Goal: Contribute content: Add original content to the website for others to see

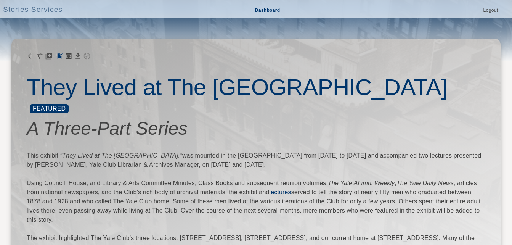
click at [263, 11] on link "Dashboard" at bounding box center [267, 10] width 31 height 9
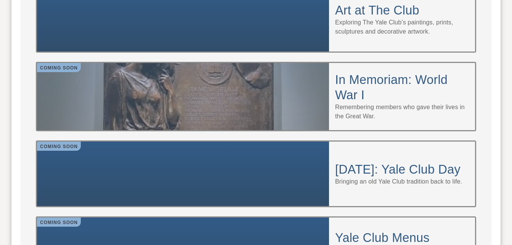
scroll to position [763, 0]
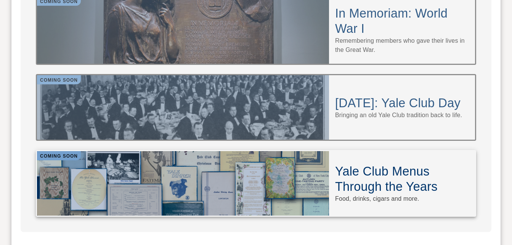
click at [356, 164] on h4 "Yale Club Menus Through the Years" at bounding box center [402, 179] width 134 height 31
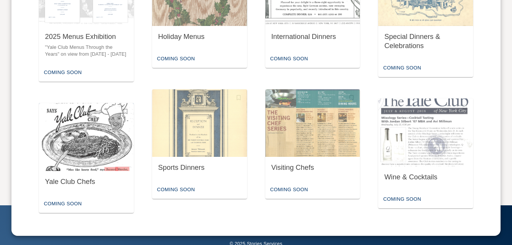
scroll to position [397, 0]
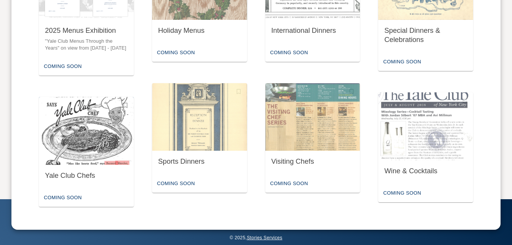
click at [84, 151] on img "button" at bounding box center [86, 131] width 95 height 68
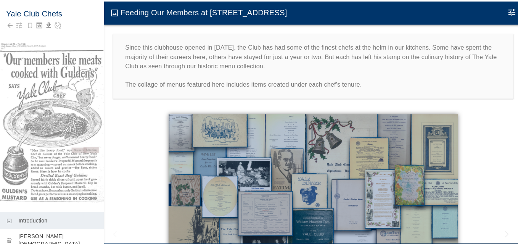
scroll to position [121, 0]
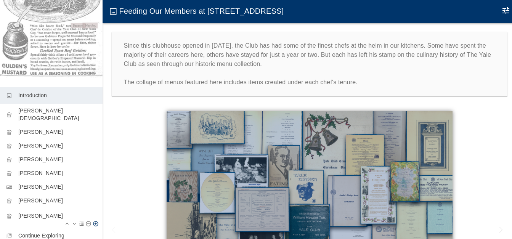
click at [45, 212] on p "[PERSON_NAME]" at bounding box center [57, 216] width 78 height 8
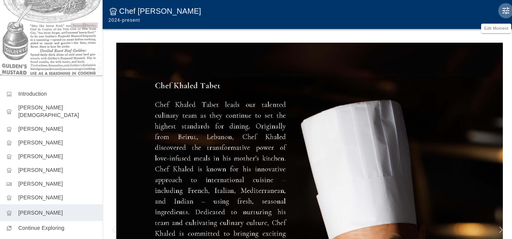
click at [507, 12] on icon "Edit Moment" at bounding box center [506, 10] width 9 height 9
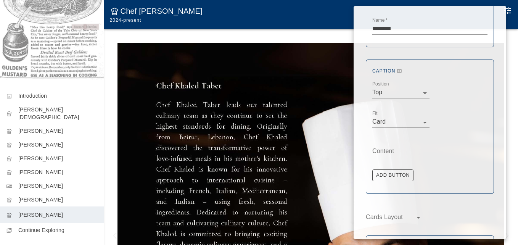
scroll to position [153, 0]
drag, startPoint x: 380, startPoint y: 152, endPoint x: 385, endPoint y: 144, distance: 9.3
click at [380, 151] on textarea "Content" at bounding box center [429, 150] width 115 height 9
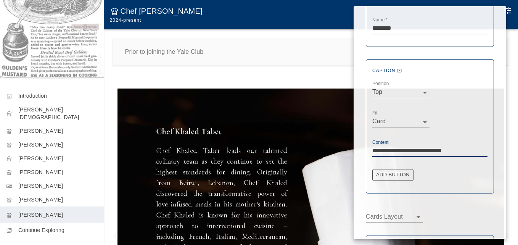
drag, startPoint x: 394, startPoint y: 151, endPoint x: 456, endPoint y: 151, distance: 62.6
click at [456, 151] on textarea "**********" at bounding box center [429, 150] width 115 height 9
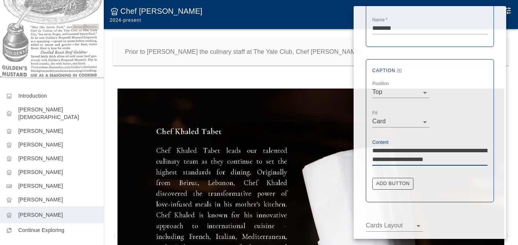
click at [403, 158] on textarea "**********" at bounding box center [429, 155] width 115 height 18
click at [489, 158] on div "**********" at bounding box center [430, 130] width 128 height 143
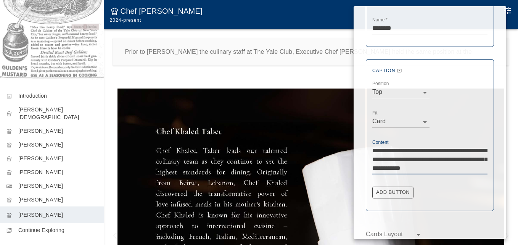
paste textarea "**********"
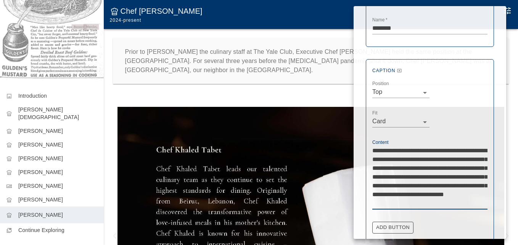
click at [433, 175] on textarea "**********" at bounding box center [429, 176] width 115 height 61
drag, startPoint x: 405, startPoint y: 203, endPoint x: 475, endPoint y: 205, distance: 70.2
click at [475, 205] on textarea "**********" at bounding box center [429, 176] width 115 height 61
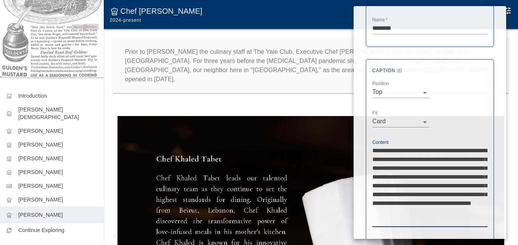
click at [449, 220] on textarea "**********" at bounding box center [429, 185] width 115 height 79
click at [400, 230] on textarea "**********" at bounding box center [429, 190] width 115 height 88
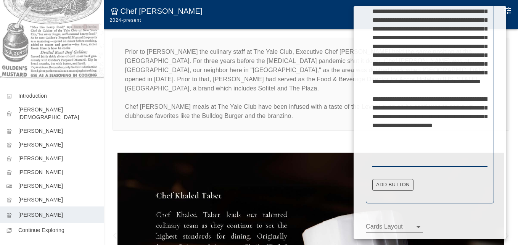
scroll to position [302, 0]
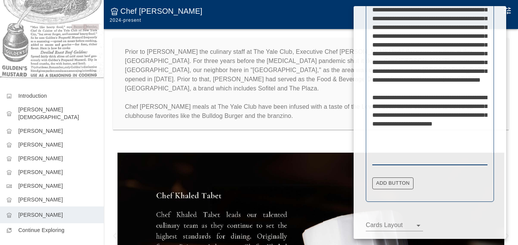
type textarea "**********"
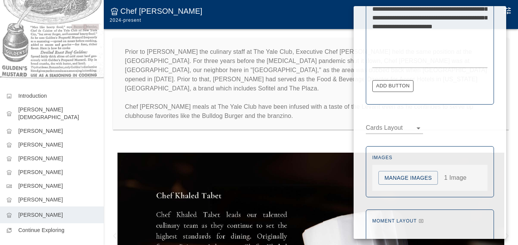
scroll to position [434, 0]
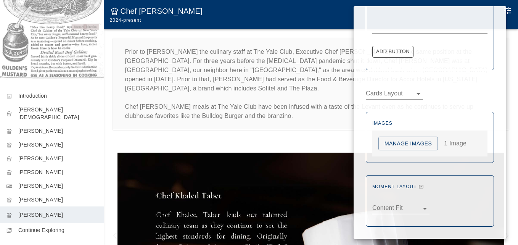
click at [416, 143] on button "Manage Images" at bounding box center [408, 144] width 60 height 14
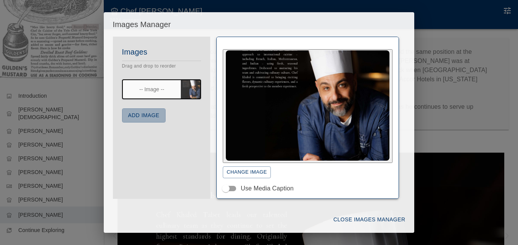
click at [141, 117] on button "Add Image" at bounding box center [143, 115] width 43 height 14
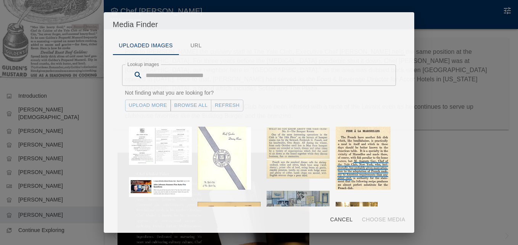
click at [154, 107] on link "Upload More" at bounding box center [148, 106] width 46 height 12
click at [225, 107] on button "Refresh" at bounding box center [227, 106] width 32 height 12
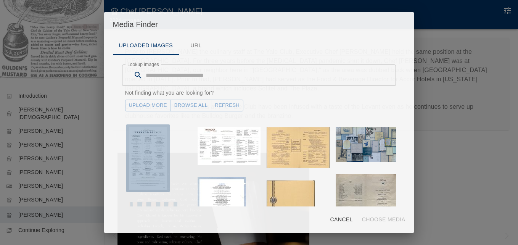
drag, startPoint x: 151, startPoint y: 154, endPoint x: 174, endPoint y: 158, distance: 23.2
click at [151, 153] on img "button" at bounding box center [148, 158] width 38 height 63
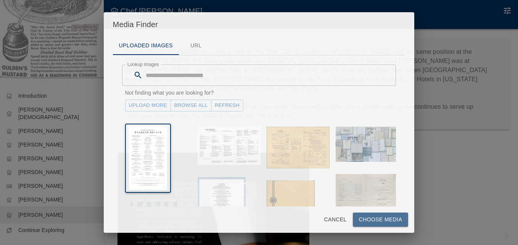
click at [366, 219] on button "Choose Media" at bounding box center [381, 219] width 56 height 14
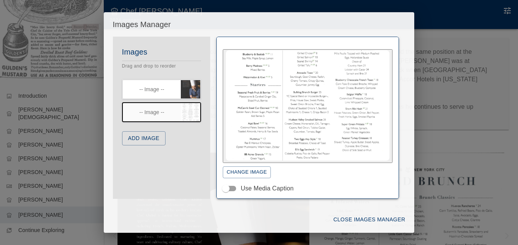
click at [154, 137] on button "Add Image" at bounding box center [143, 138] width 43 height 14
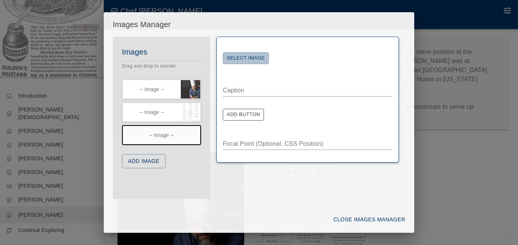
click at [262, 58] on button "Select Image" at bounding box center [246, 58] width 46 height 12
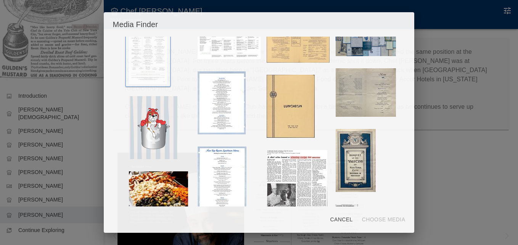
scroll to position [114, 0]
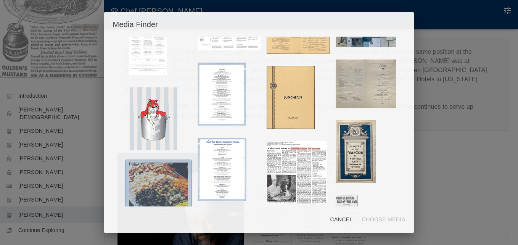
click at [164, 178] on img "button" at bounding box center [158, 193] width 59 height 63
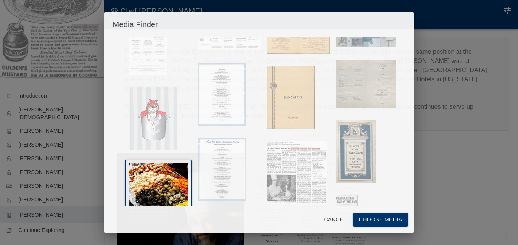
click at [367, 218] on button "Choose Media" at bounding box center [381, 219] width 56 height 14
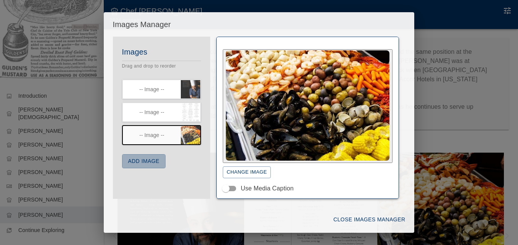
click at [149, 162] on button "Add Image" at bounding box center [143, 161] width 43 height 14
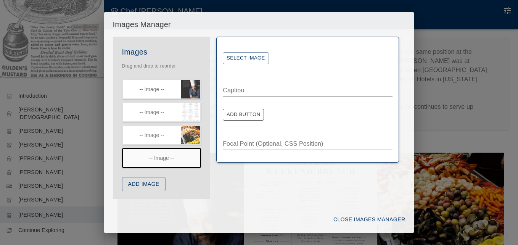
click at [255, 60] on button "Select Image" at bounding box center [246, 58] width 46 height 12
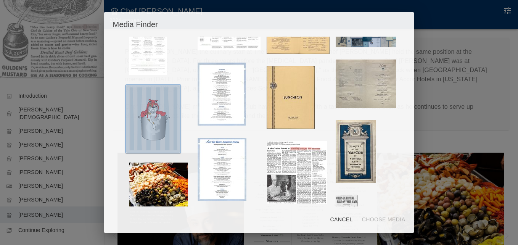
click at [161, 122] on img "button" at bounding box center [153, 118] width 48 height 63
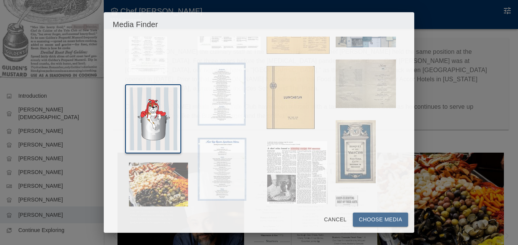
click at [385, 219] on button "Choose Media" at bounding box center [381, 219] width 56 height 14
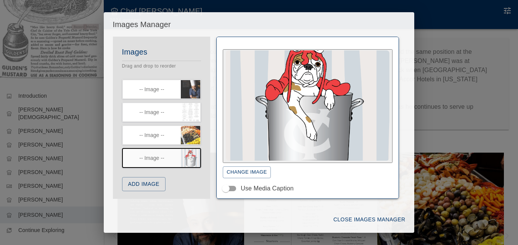
click at [157, 187] on button "Add Image" at bounding box center [143, 184] width 43 height 14
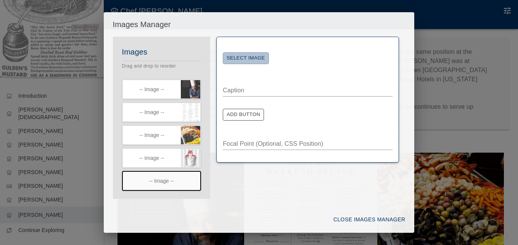
click at [244, 62] on button "Select Image" at bounding box center [246, 58] width 46 height 12
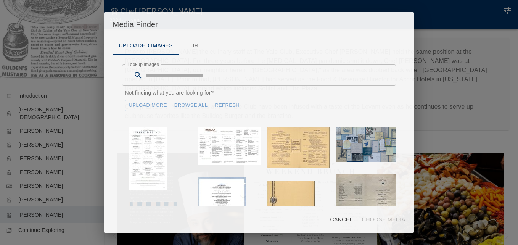
click at [185, 80] on input "Lookup images" at bounding box center [271, 74] width 251 height 21
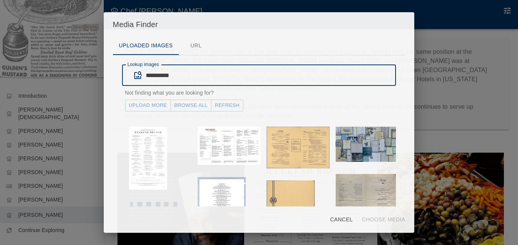
type input "**********"
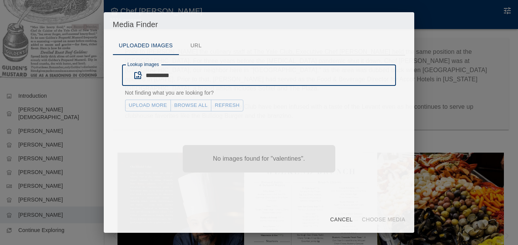
click at [188, 77] on input "**********" at bounding box center [271, 74] width 251 height 21
drag, startPoint x: 183, startPoint y: 77, endPoint x: 145, endPoint y: 77, distance: 38.5
click at [145, 77] on div "**********" at bounding box center [259, 74] width 274 height 21
click at [183, 74] on input "Lookup images" at bounding box center [271, 74] width 251 height 21
click at [162, 76] on input "*******" at bounding box center [271, 74] width 251 height 21
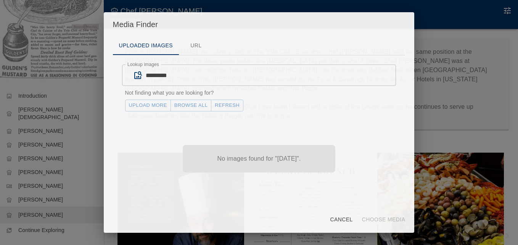
drag, startPoint x: 193, startPoint y: 67, endPoint x: 171, endPoint y: 72, distance: 22.2
click at [193, 67] on input "*********" at bounding box center [271, 74] width 251 height 21
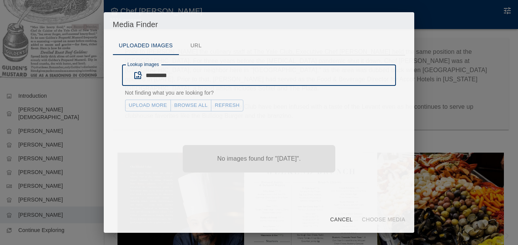
click at [154, 74] on input "*********" at bounding box center [271, 74] width 251 height 21
type input "*********"
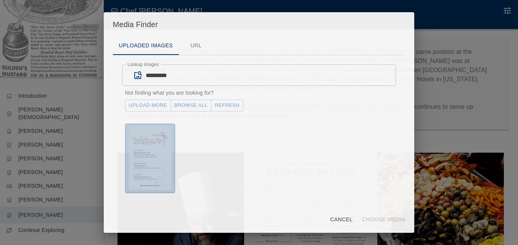
click at [156, 159] on img "button" at bounding box center [150, 158] width 42 height 63
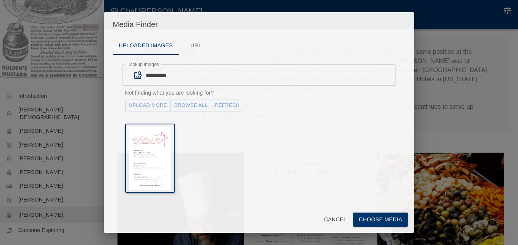
click at [375, 220] on button "Choose Media" at bounding box center [381, 219] width 56 height 14
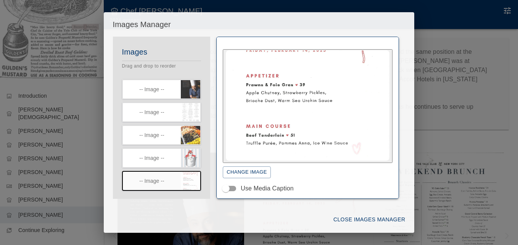
scroll to position [24, 0]
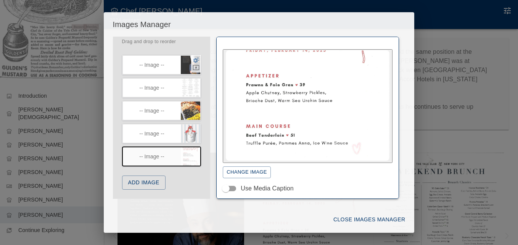
click at [193, 59] on icon "button" at bounding box center [196, 60] width 6 height 6
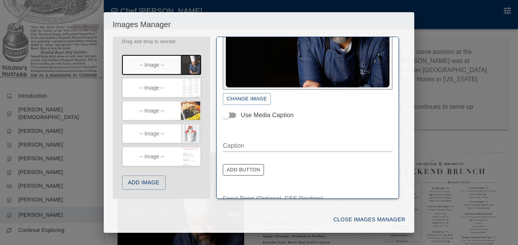
scroll to position [76, 0]
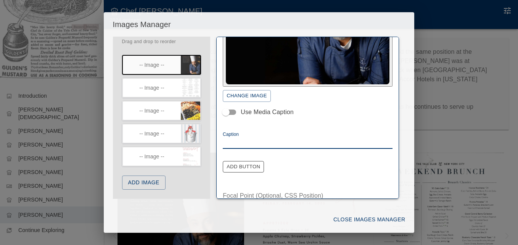
click at [246, 141] on textarea "Caption" at bounding box center [308, 142] width 170 height 9
click at [235, 144] on textarea "Caption" at bounding box center [308, 142] width 170 height 9
type textarea "*"
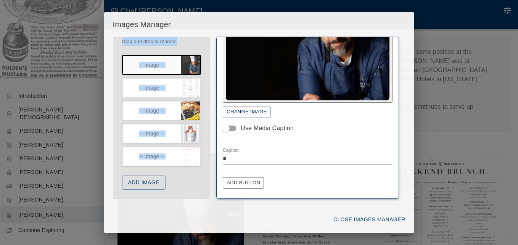
drag, startPoint x: 249, startPoint y: 21, endPoint x: 250, endPoint y: 43, distance: 22.5
click at [250, 43] on div "Images Manager Images Drag and drop to reorder -- Image -- -- Image -- -- Image…" at bounding box center [259, 122] width 311 height 220
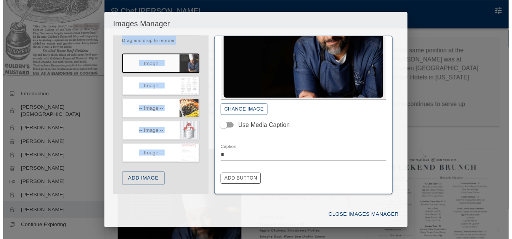
scroll to position [60, 0]
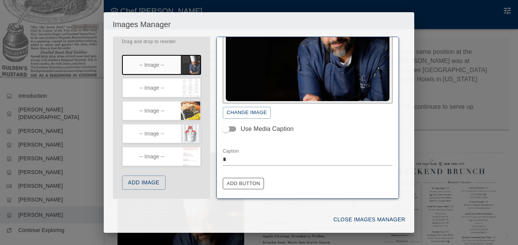
click at [319, 140] on div "Change Image Use Media Caption" at bounding box center [308, 63] width 170 height 159
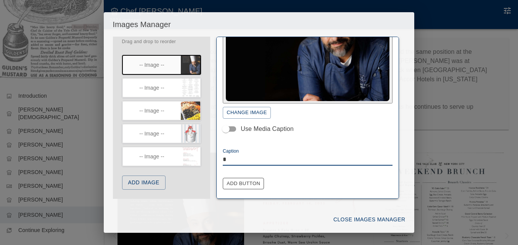
drag, startPoint x: 236, startPoint y: 156, endPoint x: 216, endPoint y: 161, distance: 20.8
click at [372, 219] on button "Close Images Manager" at bounding box center [369, 219] width 78 height 14
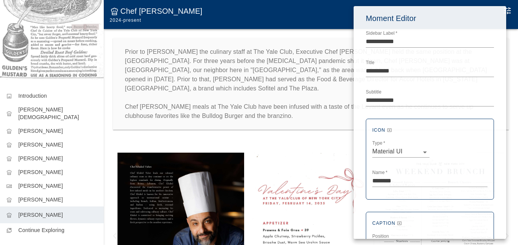
drag, startPoint x: 232, startPoint y: 125, endPoint x: 152, endPoint y: 80, distance: 91.7
click at [232, 125] on div at bounding box center [259, 122] width 518 height 245
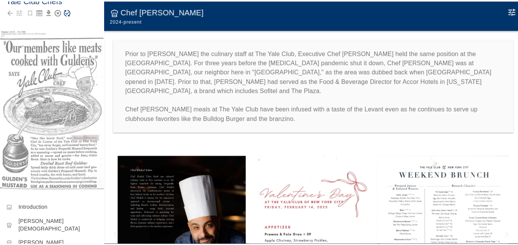
scroll to position [0, 0]
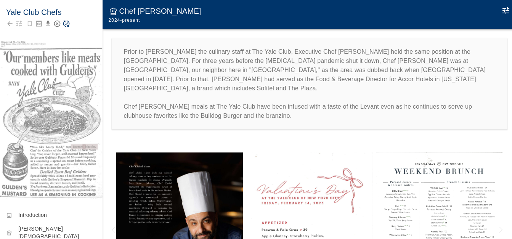
click at [67, 23] on icon "Save Story" at bounding box center [66, 24] width 6 height 6
click at [125, 80] on p "Prior to helming the culinary staff at The Yale Club, Executive Chef Khaled Tab…" at bounding box center [310, 83] width 372 height 73
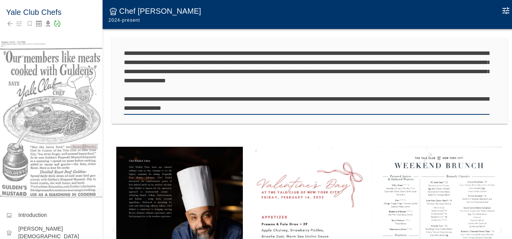
type textarea "**********"
click at [508, 11] on icon "Edit Moment" at bounding box center [506, 10] width 9 height 9
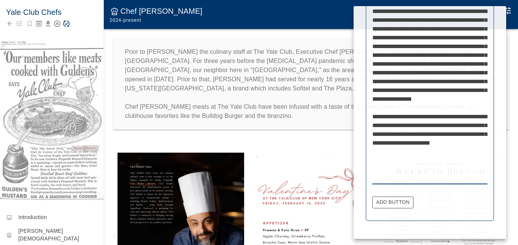
scroll to position [305, 0]
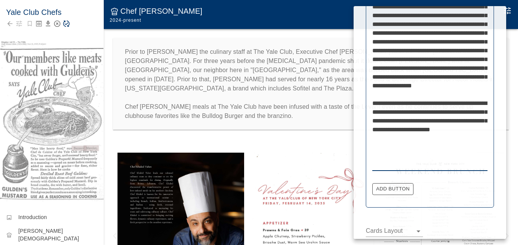
click at [446, 163] on textarea "**********" at bounding box center [429, 81] width 115 height 175
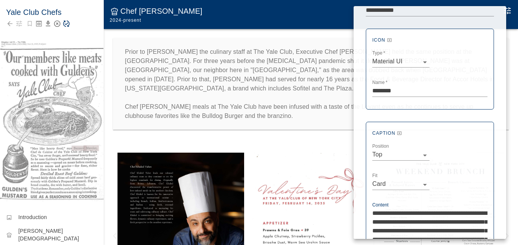
scroll to position [0, 0]
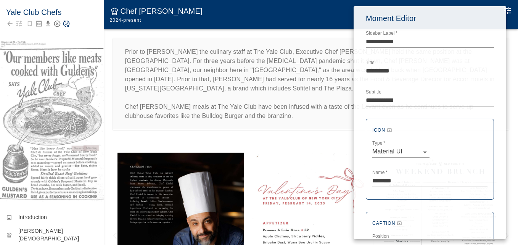
type textarea "**********"
click at [307, 91] on div at bounding box center [259, 122] width 518 height 245
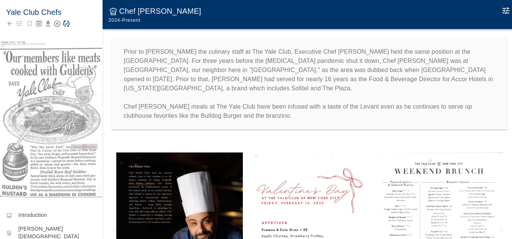
drag, startPoint x: 68, startPoint y: 23, endPoint x: 72, endPoint y: 32, distance: 10.1
click at [68, 23] on icon "Save Story" at bounding box center [67, 24] width 8 height 8
click at [507, 11] on icon "Edit Moment" at bounding box center [506, 10] width 9 height 9
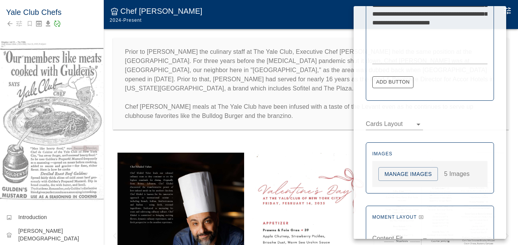
scroll to position [413, 0]
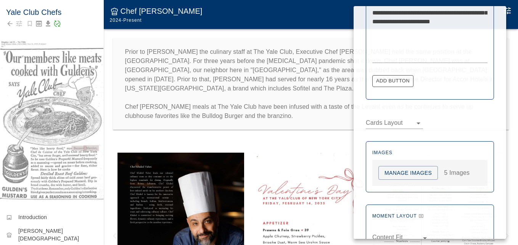
click at [412, 175] on button "Manage Images" at bounding box center [408, 173] width 60 height 14
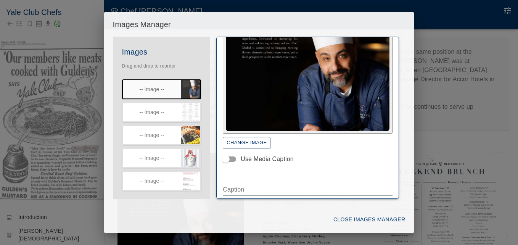
scroll to position [76, 0]
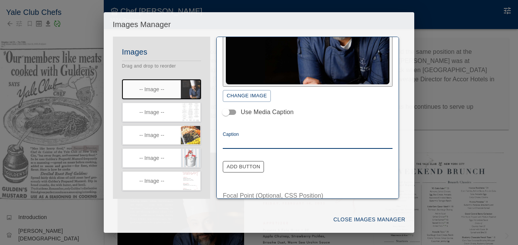
click at [243, 143] on textarea "Caption" at bounding box center [308, 142] width 170 height 9
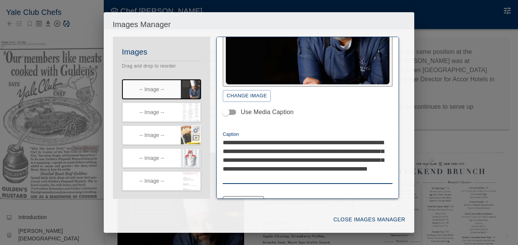
type textarea "**********"
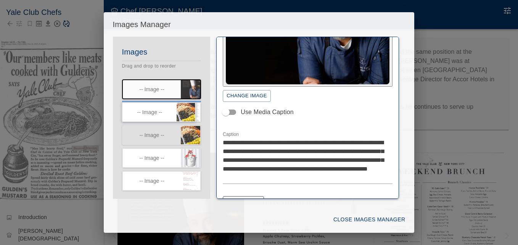
drag, startPoint x: 170, startPoint y: 133, endPoint x: 168, endPoint y: 101, distance: 32.5
click at [168, 101] on div "Images Drag and drop to reorder -- Image -- -- Image -- -- Image -- -- Image --…" at bounding box center [162, 134] width 98 height 177
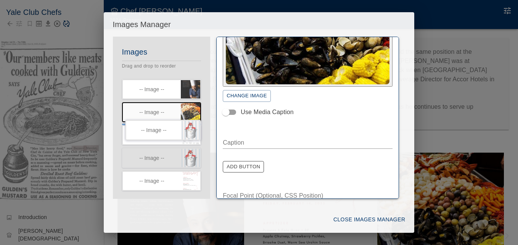
drag, startPoint x: 167, startPoint y: 158, endPoint x: 167, endPoint y: 126, distance: 31.7
click at [167, 126] on div "Images Drag and drop to reorder -- Image -- -- Image -- -- Image -- -- Image --…" at bounding box center [162, 134] width 98 height 177
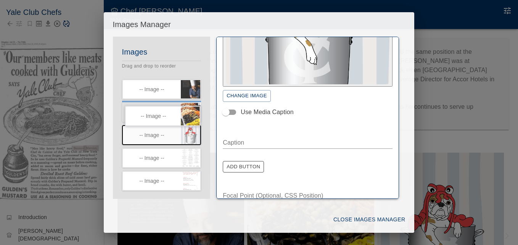
click at [182, 109] on div "Images Drag and drop to reorder -- Image -- -- Image -- -- Image -- -- Image --…" at bounding box center [162, 134] width 98 height 177
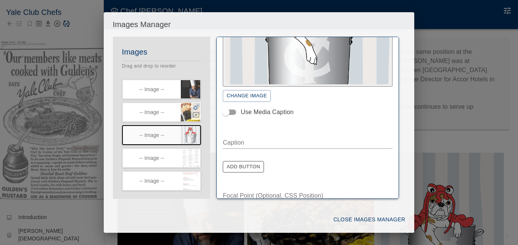
click at [160, 107] on div "Images Drag and drop to reorder -- Image -- -- Image -- -- Image -- -- Image --…" at bounding box center [162, 134] width 98 height 177
click at [193, 106] on icon "button" at bounding box center [196, 108] width 6 height 6
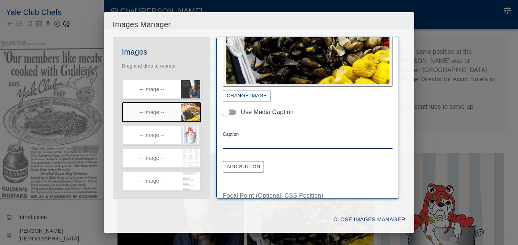
click at [239, 142] on textarea "Caption" at bounding box center [308, 142] width 170 height 9
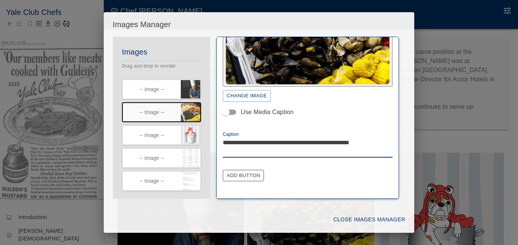
click at [265, 152] on textarea "**********" at bounding box center [305, 147] width 164 height 18
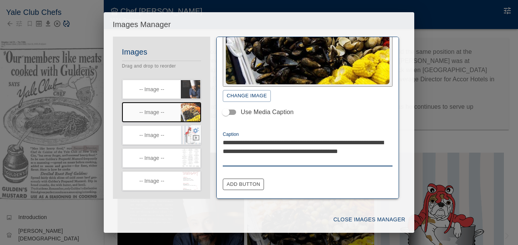
type textarea "**********"
click at [193, 130] on icon "button" at bounding box center [196, 130] width 7 height 7
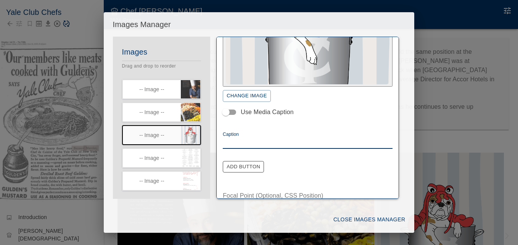
click at [239, 139] on textarea "Caption" at bounding box center [308, 142] width 170 height 9
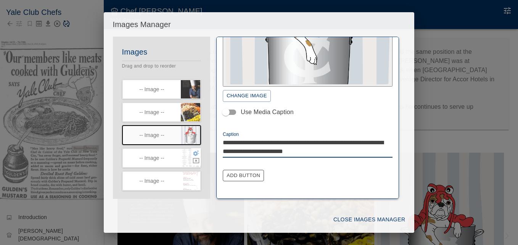
type textarea "**********"
click at [193, 152] on icon "button" at bounding box center [196, 153] width 6 height 6
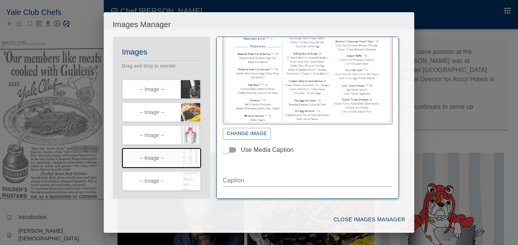
scroll to position [38, 0]
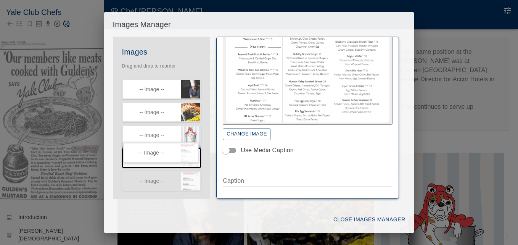
drag, startPoint x: 153, startPoint y: 179, endPoint x: 158, endPoint y: 150, distance: 29.4
click at [151, 147] on div "Images Drag and drop to reorder -- Image -- -- Image -- -- Image -- -- Image --…" at bounding box center [162, 134] width 98 height 177
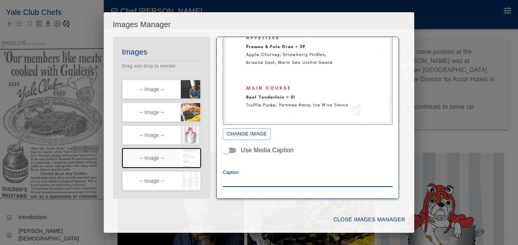
click at [236, 179] on textarea "Caption" at bounding box center [308, 180] width 170 height 9
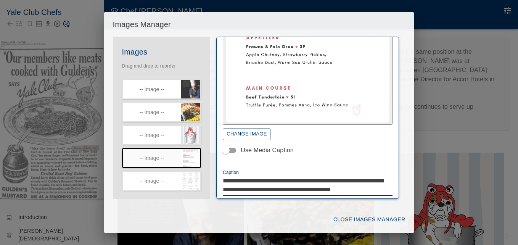
scroll to position [41, 0]
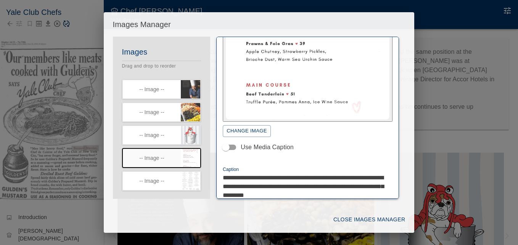
type textarea "**********"
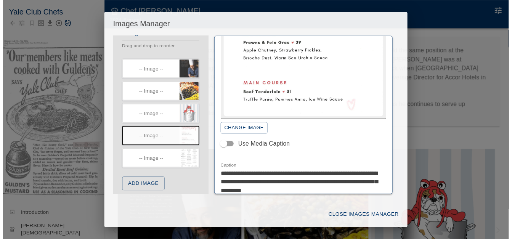
scroll to position [15, 0]
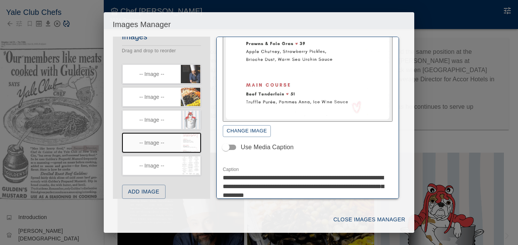
click at [347, 215] on button "Close Images Manager" at bounding box center [369, 219] width 78 height 14
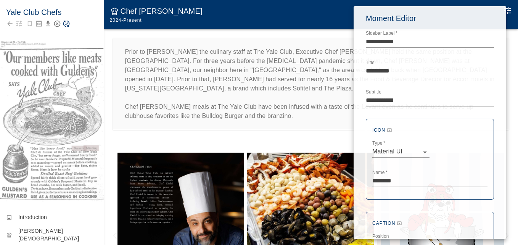
click at [129, 132] on div at bounding box center [259, 122] width 518 height 245
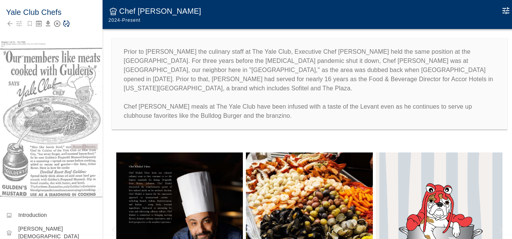
click at [66, 21] on icon "Save Story" at bounding box center [67, 24] width 8 height 8
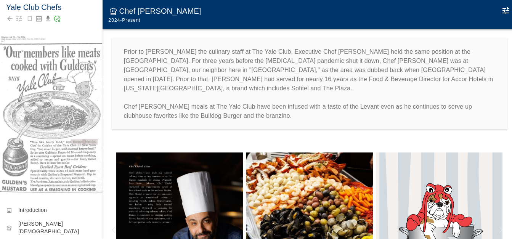
scroll to position [0, 0]
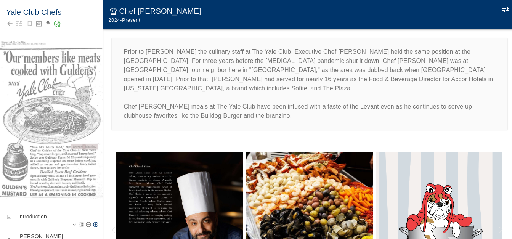
click at [32, 213] on p "Introduction" at bounding box center [57, 217] width 78 height 8
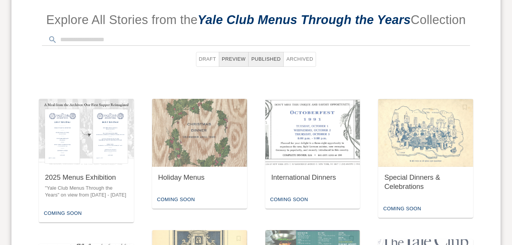
scroll to position [327, 0]
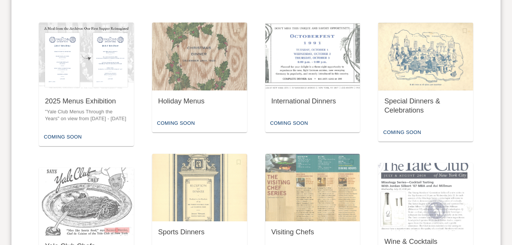
drag, startPoint x: 271, startPoint y: 131, endPoint x: 220, endPoint y: 139, distance: 51.4
click at [253, 129] on div "2025 Menus Exhibition "Yale Club Menus Through the Years" on view from April - …" at bounding box center [256, 151] width 453 height 279
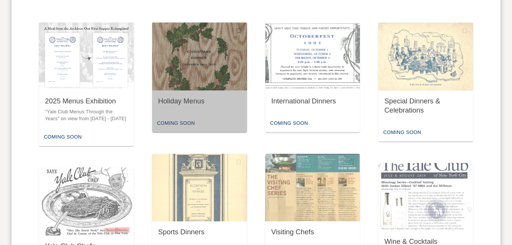
click at [194, 86] on img "button" at bounding box center [199, 57] width 95 height 68
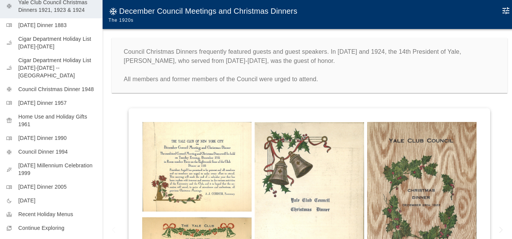
scroll to position [219, 0]
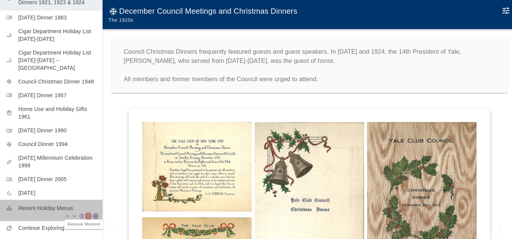
click at [85, 213] on icon "Remove Moment" at bounding box center [88, 216] width 6 height 6
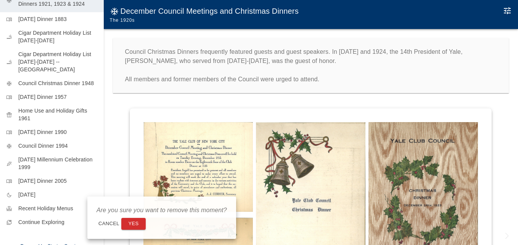
click at [127, 222] on button "Yes" at bounding box center [133, 224] width 24 height 12
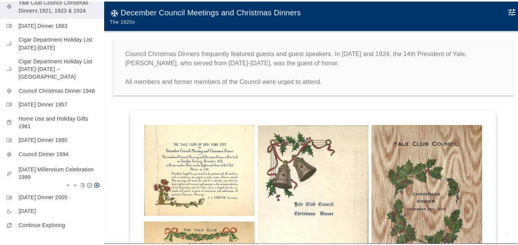
scroll to position [213, 0]
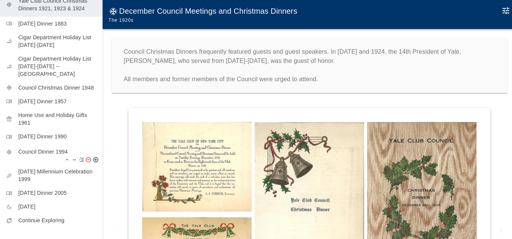
click at [86, 157] on icon "Remove Moment" at bounding box center [88, 159] width 5 height 5
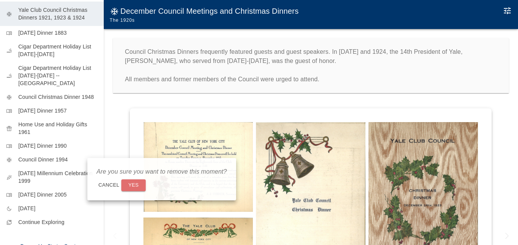
click at [137, 186] on button "Yes" at bounding box center [133, 185] width 24 height 12
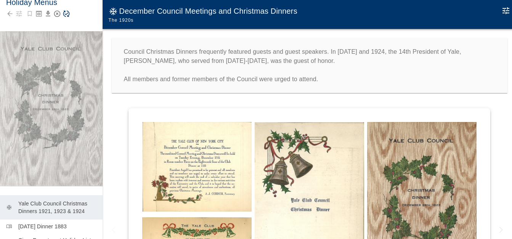
scroll to position [0, 0]
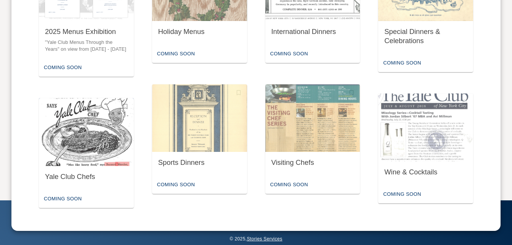
scroll to position [397, 0]
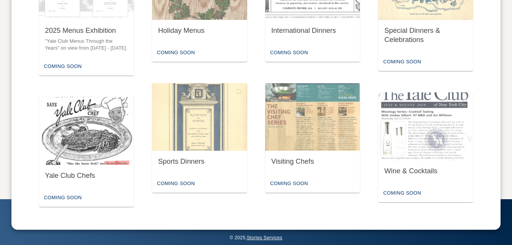
click at [92, 138] on img "button" at bounding box center [86, 131] width 95 height 68
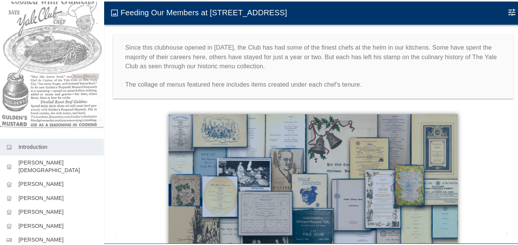
scroll to position [121, 0]
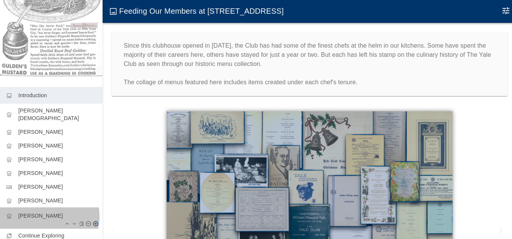
click at [36, 212] on p "[PERSON_NAME]" at bounding box center [57, 216] width 78 height 8
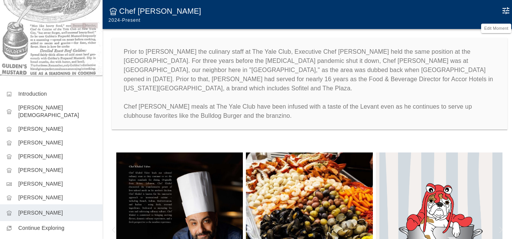
click at [509, 11] on icon "Edit Moment" at bounding box center [506, 10] width 7 height 7
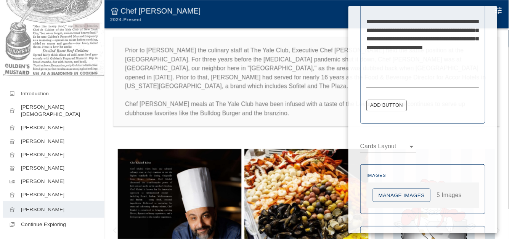
scroll to position [398, 0]
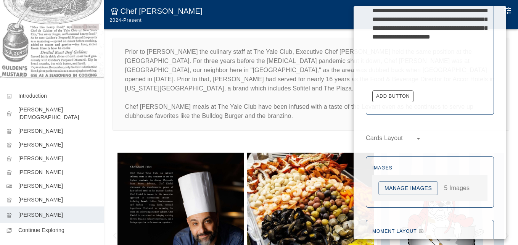
click at [421, 190] on button "Manage Images" at bounding box center [408, 188] width 60 height 14
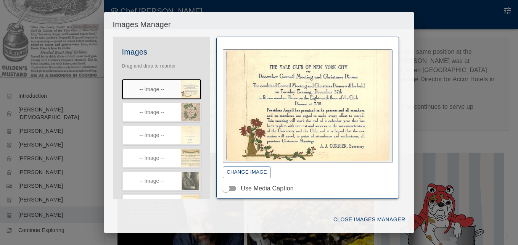
click at [423, 125] on div "**********" at bounding box center [259, 122] width 518 height 245
click at [440, 122] on div "**********" at bounding box center [259, 122] width 518 height 245
click at [364, 221] on button "Close Images Manager" at bounding box center [369, 219] width 78 height 14
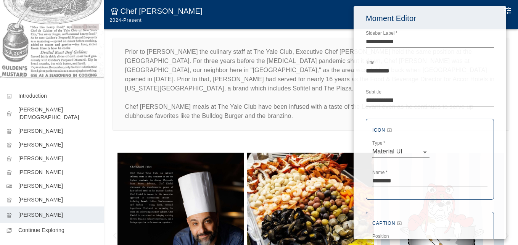
click at [336, 147] on div at bounding box center [259, 122] width 518 height 245
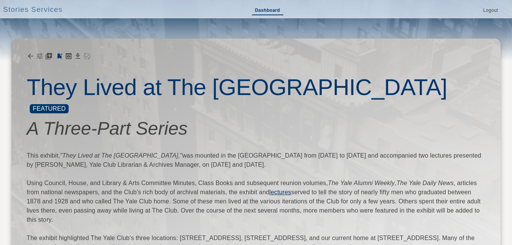
click at [267, 10] on link "Dashboard" at bounding box center [267, 10] width 31 height 9
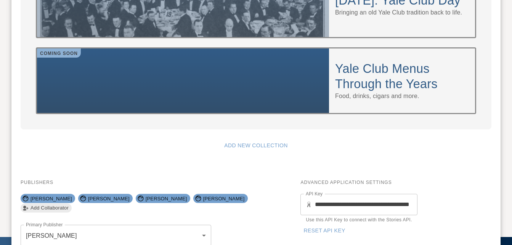
scroll to position [867, 0]
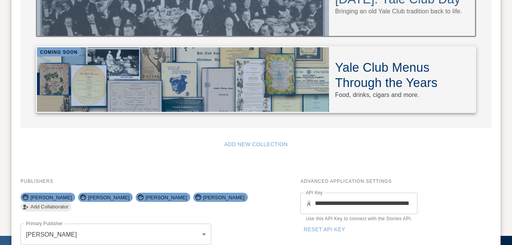
click at [363, 60] on h4 "Yale Club Menus Through the Years" at bounding box center [402, 75] width 134 height 31
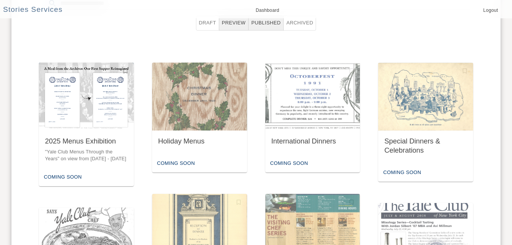
scroll to position [283, 0]
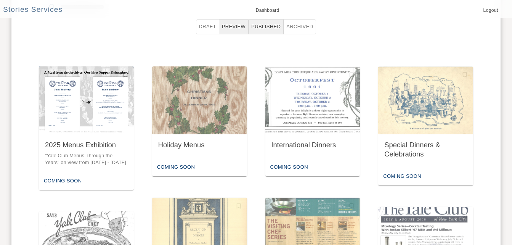
click at [99, 114] on img "button" at bounding box center [86, 100] width 95 height 68
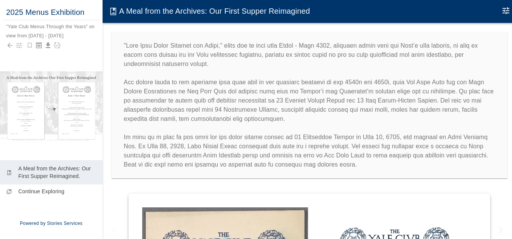
click at [88, 26] on div ""Yale Club Menus Through the Years" on view from [DATE] - [DATE]" at bounding box center [51, 31] width 90 height 14
click at [85, 27] on textarea "**********" at bounding box center [52, 30] width 92 height 15
click at [93, 26] on textarea "**********" at bounding box center [52, 30] width 92 height 15
click at [7, 34] on textarea "**********" at bounding box center [52, 30] width 92 height 15
type textarea "**********"
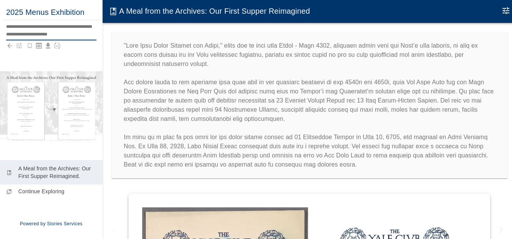
click at [114, 53] on div at bounding box center [310, 105] width 396 height 146
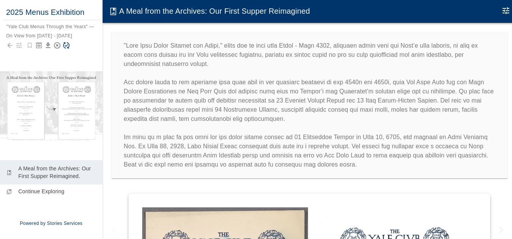
click at [66, 45] on icon "Save Story" at bounding box center [67, 46] width 8 height 8
click at [510, 10] on icon "Edit Moment" at bounding box center [506, 10] width 9 height 9
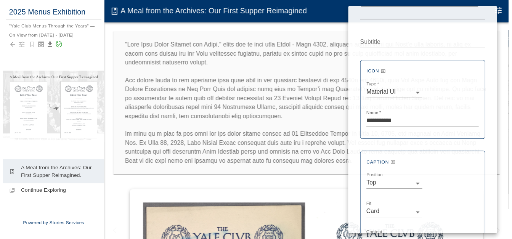
scroll to position [119, 0]
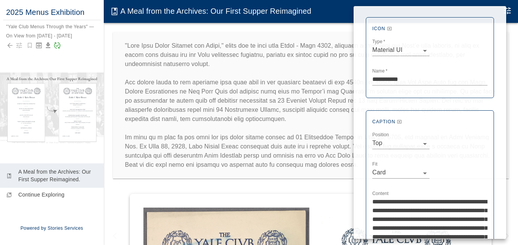
click at [163, 31] on div at bounding box center [259, 122] width 518 height 245
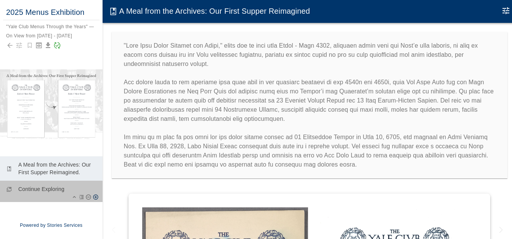
click at [55, 193] on p "Continue Exploring" at bounding box center [57, 189] width 78 height 8
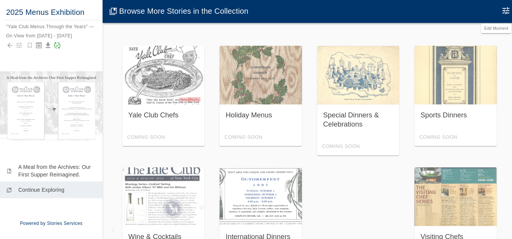
click at [508, 9] on icon "Edit Moment" at bounding box center [506, 10] width 7 height 7
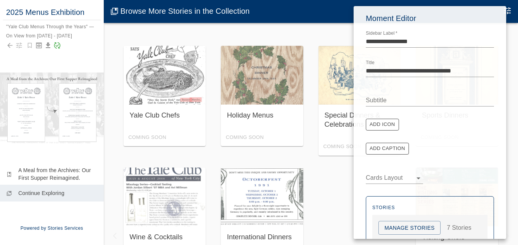
click at [327, 31] on div at bounding box center [259, 122] width 518 height 245
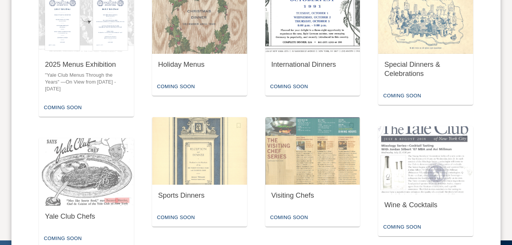
scroll to position [365, 0]
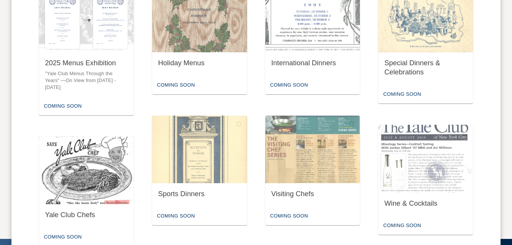
click at [69, 159] on img "button" at bounding box center [86, 171] width 95 height 68
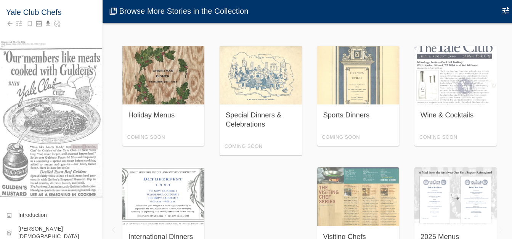
click at [179, 85] on div "Holiday Menus Coming Soon" at bounding box center [163, 96] width 82 height 101
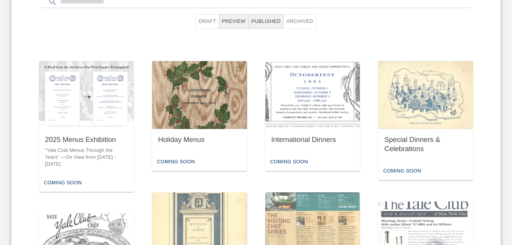
scroll to position [288, 0]
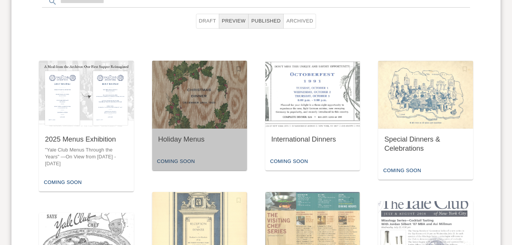
click at [197, 120] on img "button" at bounding box center [199, 95] width 95 height 68
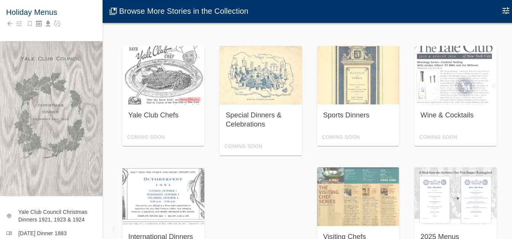
click at [506, 10] on icon "Edit Moment" at bounding box center [506, 10] width 9 height 9
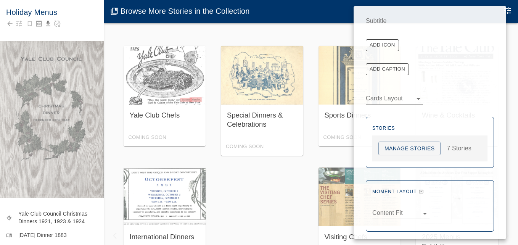
scroll to position [84, 0]
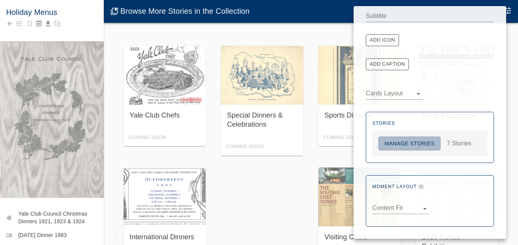
click at [423, 145] on button "Manage Stories" at bounding box center [409, 144] width 62 height 14
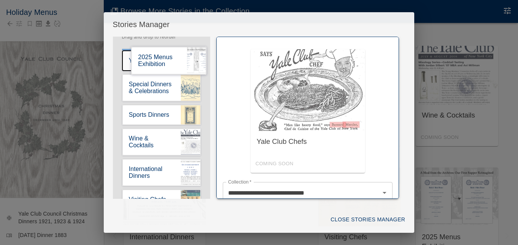
scroll to position [0, 0]
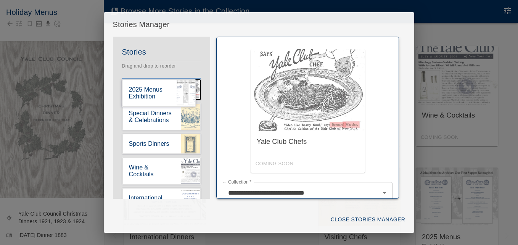
drag, startPoint x: 161, startPoint y: 181, endPoint x: 158, endPoint y: 68, distance: 113.7
click at [158, 68] on div "Stories Drag and drop to reorder Yale Club Chefs Special Dinners & Celebrations…" at bounding box center [162, 174] width 98 height 256
type input "**********"
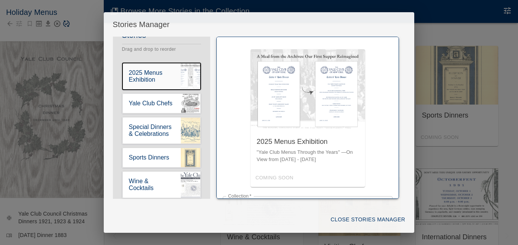
scroll to position [21, 0]
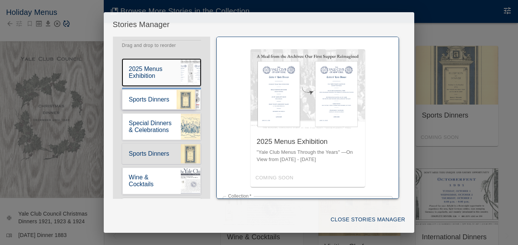
drag, startPoint x: 152, startPoint y: 170, endPoint x: 150, endPoint y: 122, distance: 47.7
click at [150, 122] on div "Stories Drag and drop to reorder 2025 Menus Exhibition Yale Club Chefs Special …" at bounding box center [162, 153] width 98 height 256
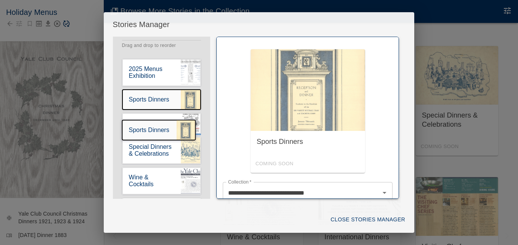
drag, startPoint x: 158, startPoint y: 102, endPoint x: 155, endPoint y: 140, distance: 38.6
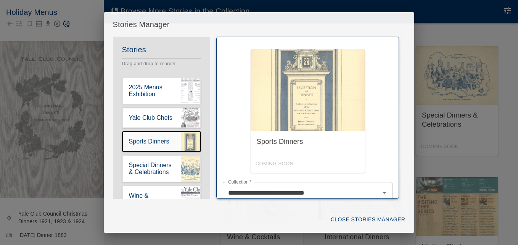
scroll to position [0, 0]
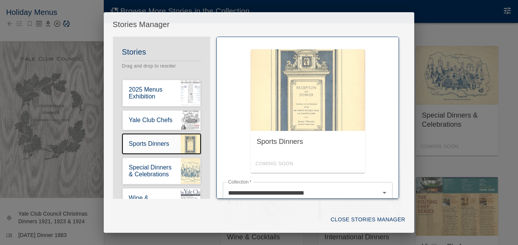
click at [447, 203] on div "**********" at bounding box center [259, 122] width 518 height 245
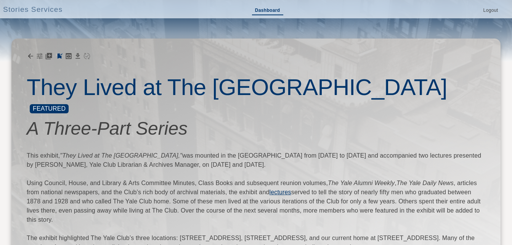
click at [264, 11] on link "Dashboard" at bounding box center [267, 10] width 31 height 9
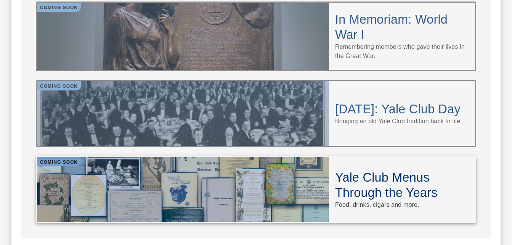
scroll to position [755, 0]
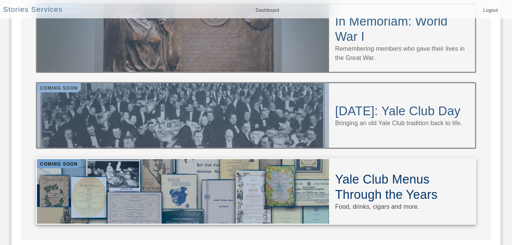
click at [402, 172] on h4 "Yale Club Menus Through the Years" at bounding box center [402, 187] width 134 height 31
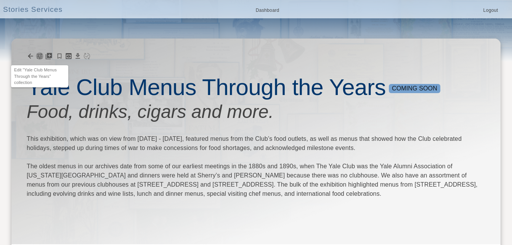
click at [37, 55] on icon "button" at bounding box center [40, 56] width 8 height 8
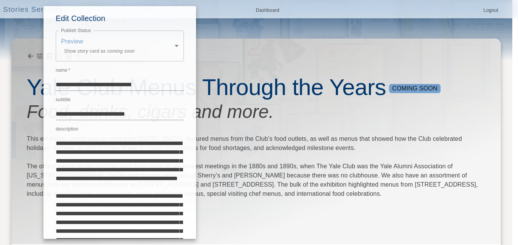
click at [245, 51] on div at bounding box center [259, 122] width 518 height 245
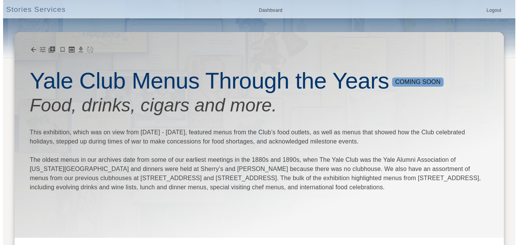
scroll to position [9, 0]
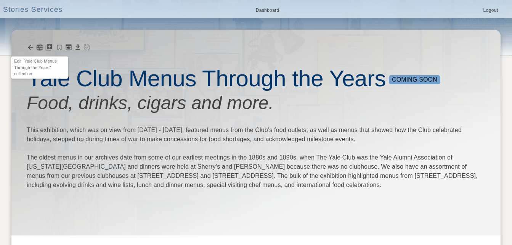
click at [40, 48] on icon "button" at bounding box center [40, 47] width 8 height 8
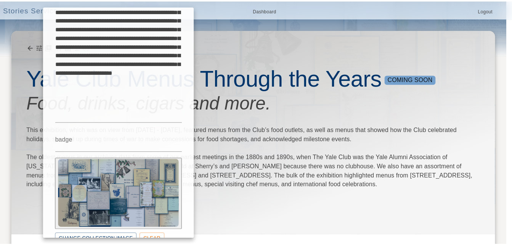
scroll to position [227, 0]
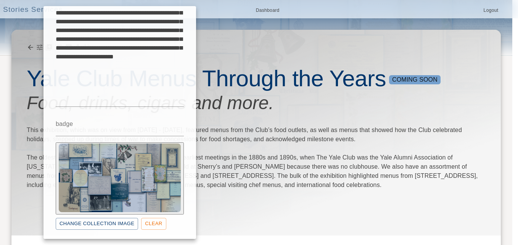
click at [303, 47] on div at bounding box center [259, 122] width 518 height 245
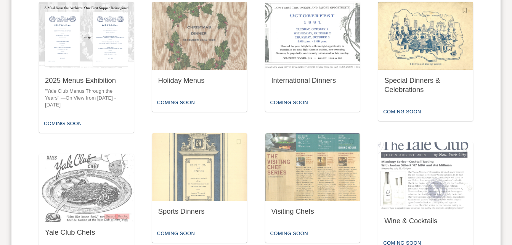
scroll to position [352, 0]
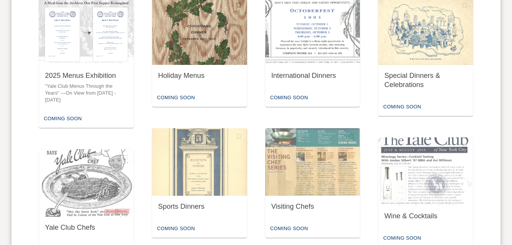
click at [181, 53] on img "button" at bounding box center [199, 31] width 95 height 68
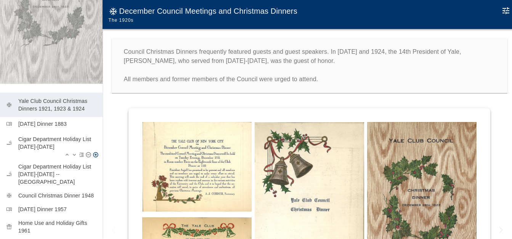
scroll to position [118, 0]
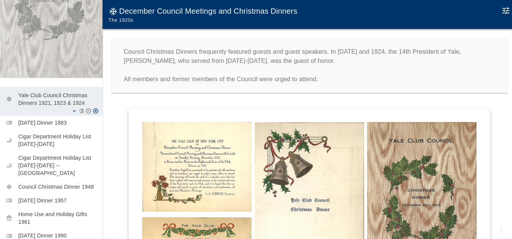
click at [71, 108] on icon "Move moment down" at bounding box center [74, 111] width 6 height 6
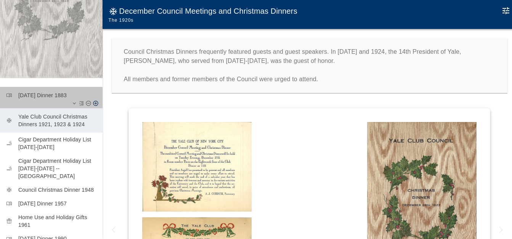
click at [85, 92] on p "Thanksgiving Dinner 1883" at bounding box center [57, 96] width 78 height 8
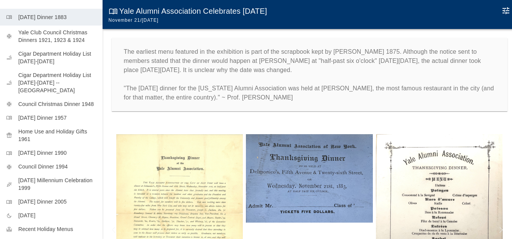
scroll to position [219, 0]
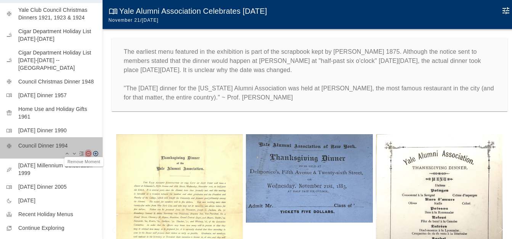
click at [85, 151] on icon "Remove Moment" at bounding box center [88, 154] width 6 height 6
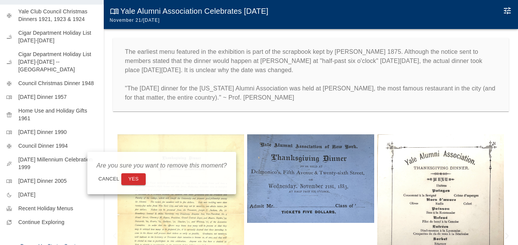
click at [133, 178] on button "Yes" at bounding box center [133, 179] width 24 height 12
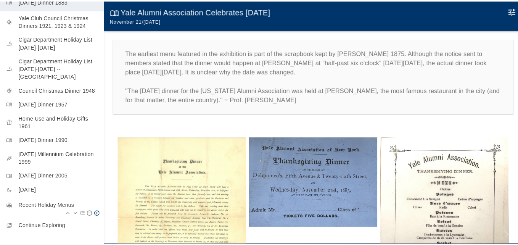
scroll to position [213, 0]
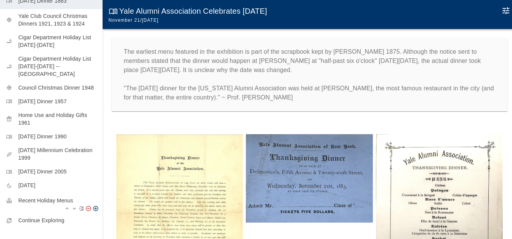
click at [85, 206] on icon "Remove Moment" at bounding box center [88, 209] width 6 height 6
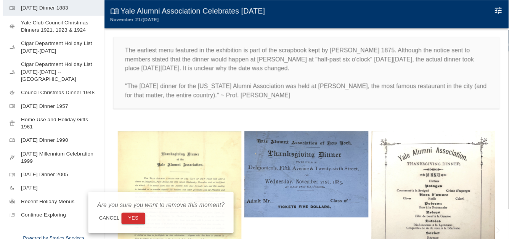
scroll to position [205, 0]
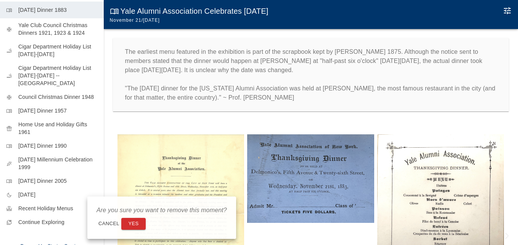
click at [131, 220] on button "Yes" at bounding box center [133, 224] width 24 height 12
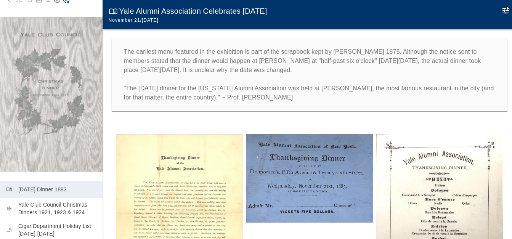
scroll to position [0, 0]
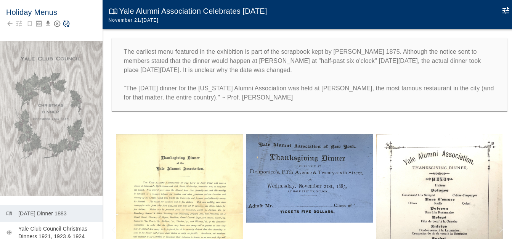
click at [67, 23] on icon "Save Story" at bounding box center [67, 24] width 8 height 8
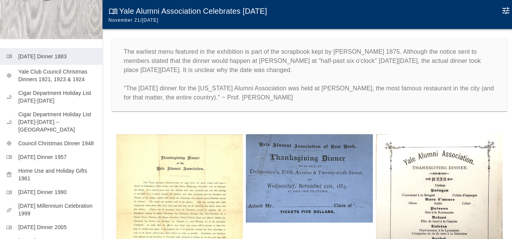
scroll to position [191, 0]
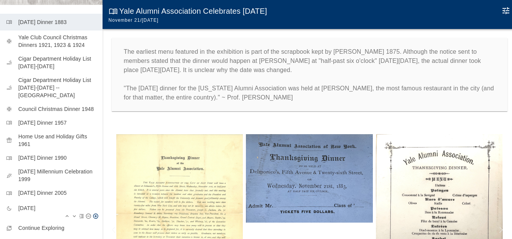
click at [37, 204] on p "Lunar New Year 2025" at bounding box center [57, 208] width 78 height 8
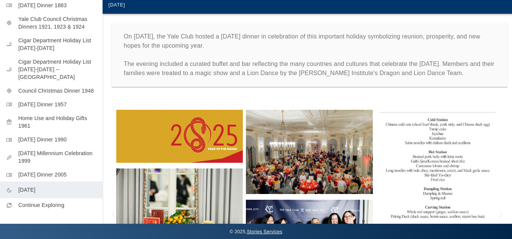
scroll to position [21, 0]
click at [201, 137] on img at bounding box center [179, 136] width 127 height 53
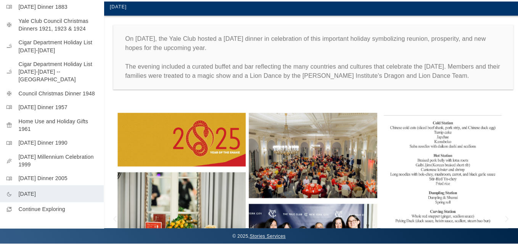
scroll to position [15, 0]
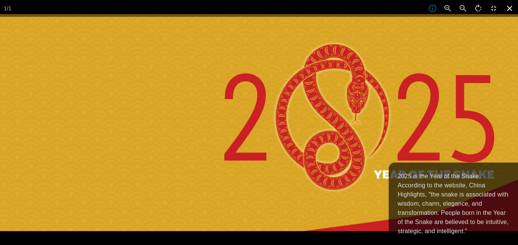
click at [512, 6] on icon at bounding box center [509, 8] width 17 height 17
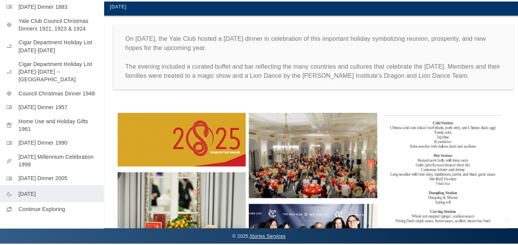
scroll to position [0, 0]
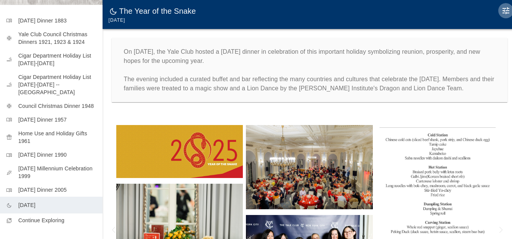
click at [506, 11] on icon "Edit Moment" at bounding box center [506, 10] width 9 height 9
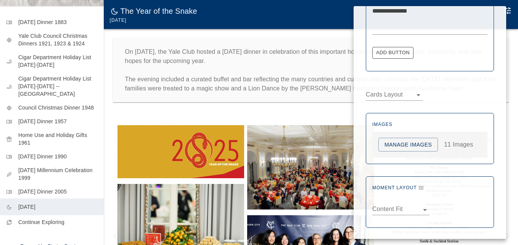
scroll to position [381, 0]
click at [412, 145] on button "Manage Images" at bounding box center [408, 144] width 60 height 14
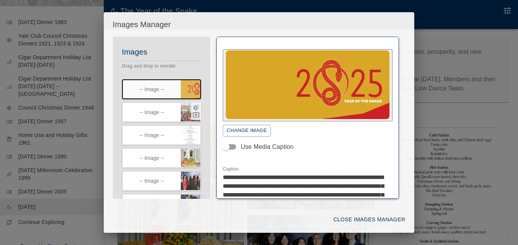
click at [193, 106] on icon "button" at bounding box center [196, 107] width 7 height 7
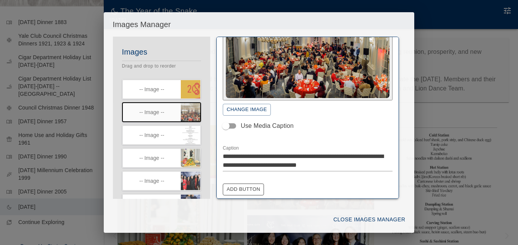
scroll to position [76, 0]
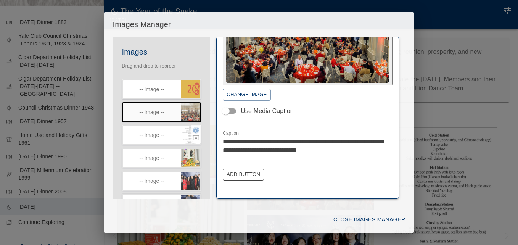
click at [193, 130] on icon "button" at bounding box center [196, 130] width 7 height 7
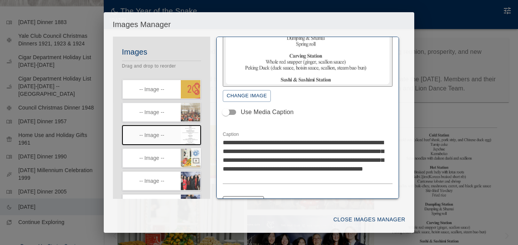
click at [193, 153] on icon "button" at bounding box center [196, 153] width 7 height 7
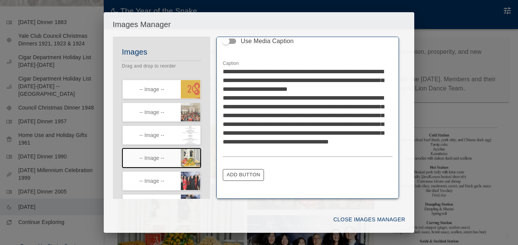
scroll to position [153, 0]
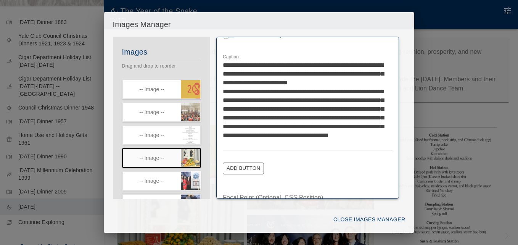
click at [193, 175] on icon "button" at bounding box center [196, 176] width 6 height 6
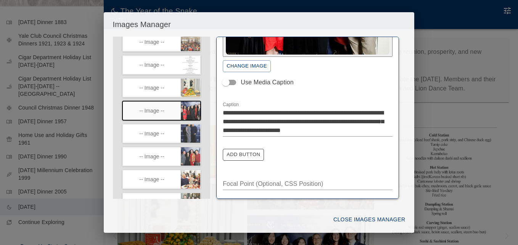
scroll to position [74, 0]
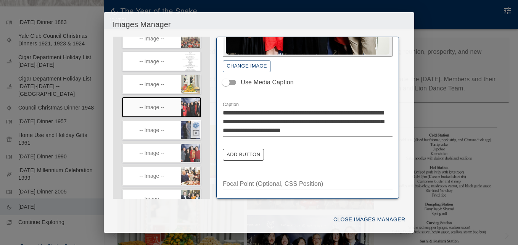
click at [193, 123] on icon "button" at bounding box center [196, 125] width 7 height 7
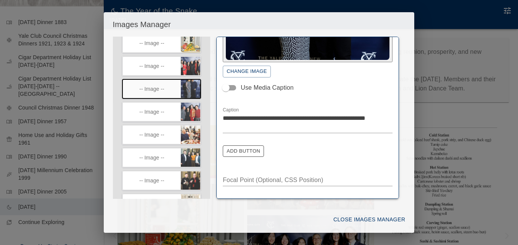
scroll to position [116, 0]
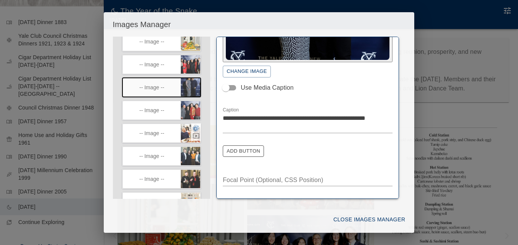
click at [193, 127] on icon "button" at bounding box center [196, 128] width 6 height 6
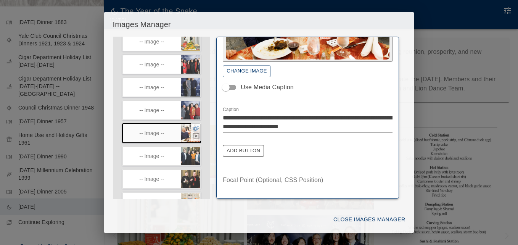
scroll to position [96, 0]
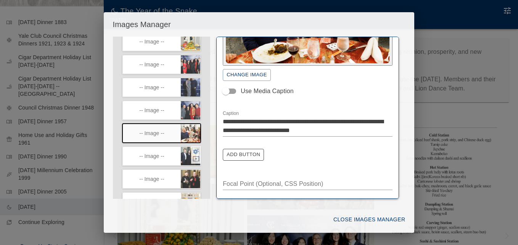
click at [193, 149] on icon "button" at bounding box center [196, 151] width 7 height 7
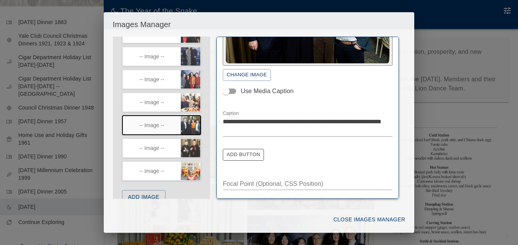
scroll to position [149, 0]
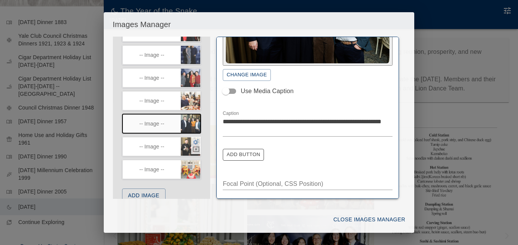
click at [193, 140] on icon "button" at bounding box center [196, 142] width 6 height 6
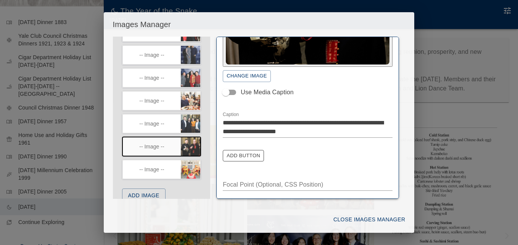
scroll to position [162, 0]
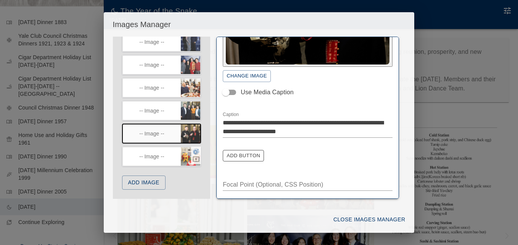
click at [193, 151] on icon "button" at bounding box center [196, 152] width 6 height 6
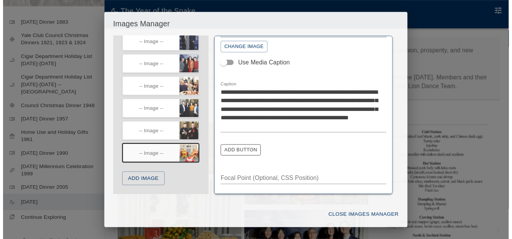
scroll to position [127, 0]
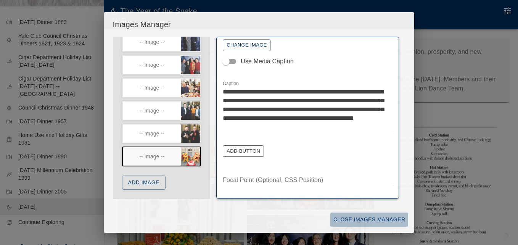
click at [357, 218] on button "Close Images Manager" at bounding box center [369, 219] width 78 height 14
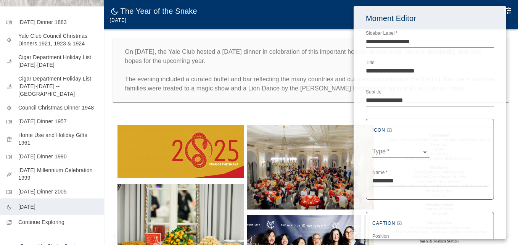
click at [323, 116] on div at bounding box center [259, 122] width 518 height 245
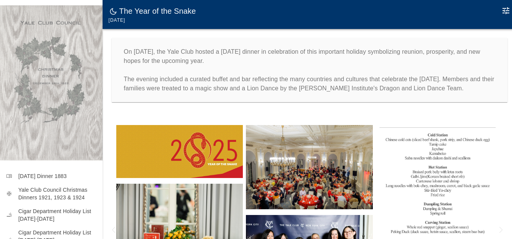
scroll to position [0, 0]
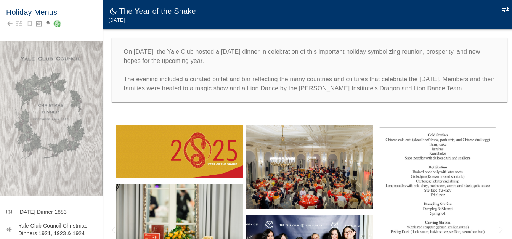
click at [57, 23] on icon "Story Saved Successfully!" at bounding box center [57, 24] width 8 height 8
click at [131, 37] on div "On January 31, 2025, the Yale Club hosted a Lunar New Year dinner in celebratio…" at bounding box center [310, 70] width 414 height 82
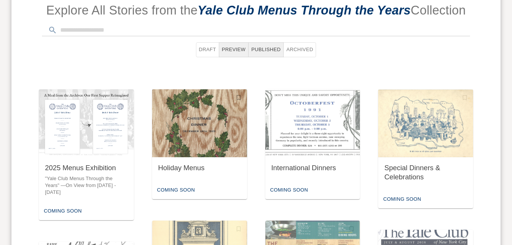
scroll to position [327, 0]
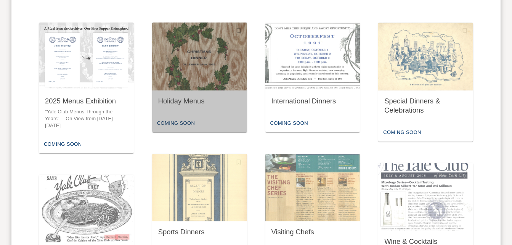
click at [212, 80] on img "button" at bounding box center [199, 57] width 95 height 68
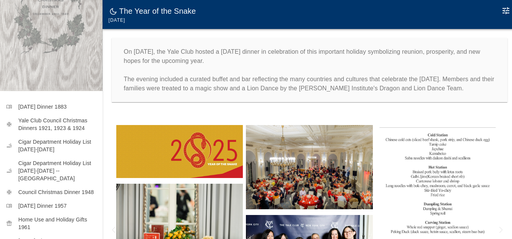
scroll to position [110, 0]
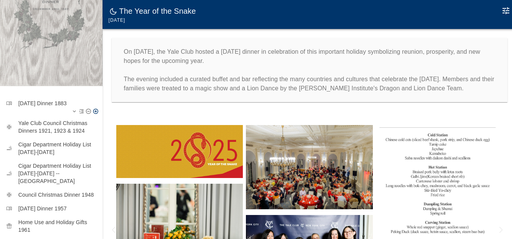
click at [42, 95] on div "menu_book Thanksgiving Dinner 1883" at bounding box center [51, 105] width 103 height 21
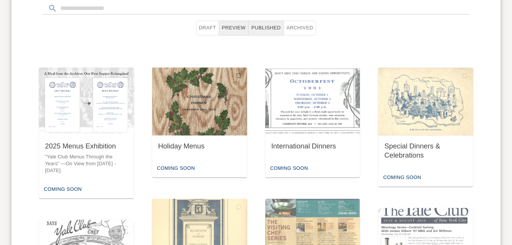
scroll to position [288, 0]
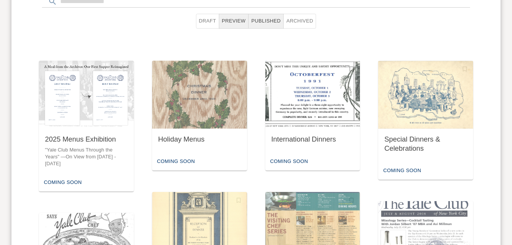
click at [316, 119] on img "button" at bounding box center [312, 95] width 95 height 68
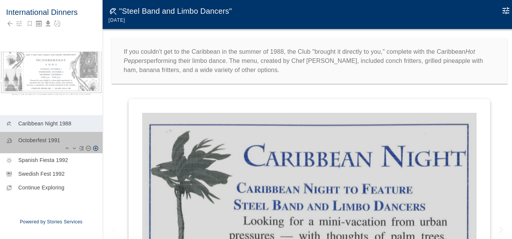
click at [36, 144] on p "Octoberfest 1991" at bounding box center [57, 141] width 78 height 8
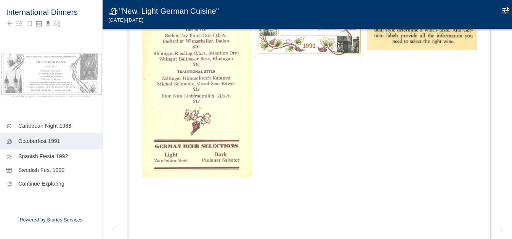
scroll to position [241, 0]
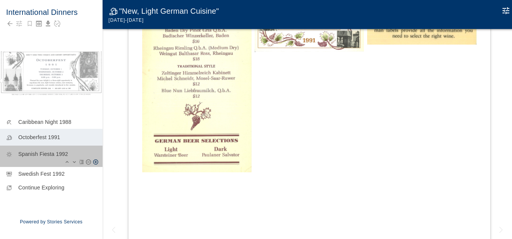
click at [28, 158] on p "Spanish Fiesta 1992" at bounding box center [57, 154] width 78 height 8
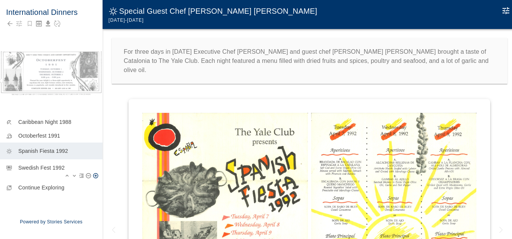
click at [39, 171] on p "Swedish Fest 1992" at bounding box center [57, 168] width 78 height 8
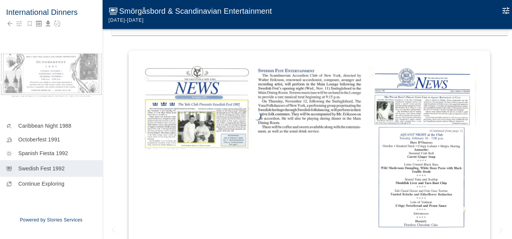
scroll to position [76, 0]
click at [230, 126] on img at bounding box center [196, 106] width 109 height 85
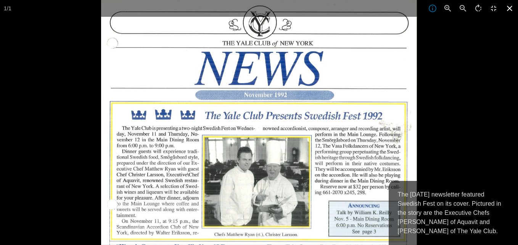
click at [511, 8] on icon at bounding box center [509, 8] width 17 height 17
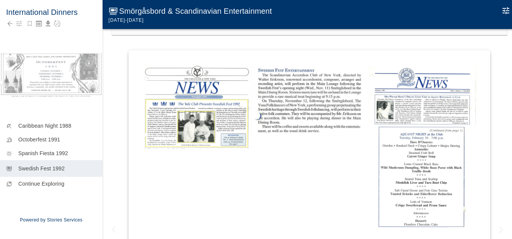
click at [326, 111] on img at bounding box center [309, 98] width 109 height 69
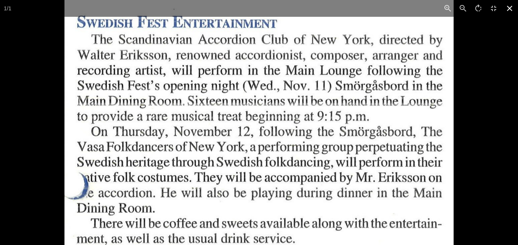
click at [509, 7] on icon at bounding box center [509, 8] width 17 height 17
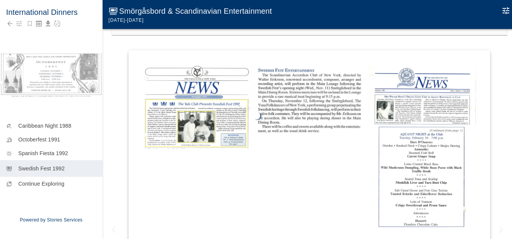
click at [367, 177] on img at bounding box center [421, 146] width 109 height 165
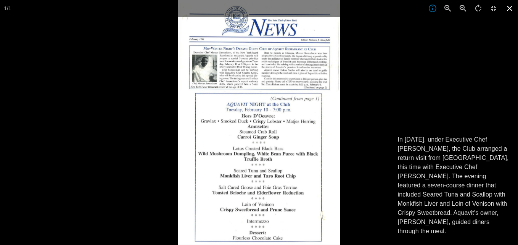
click at [508, 7] on icon at bounding box center [509, 8] width 5 height 5
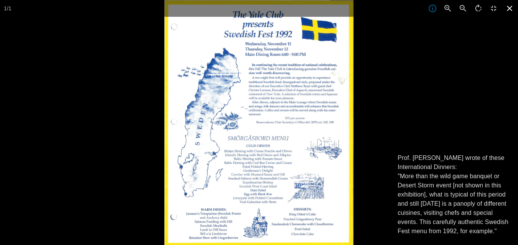
click at [511, 10] on icon at bounding box center [509, 8] width 5 height 5
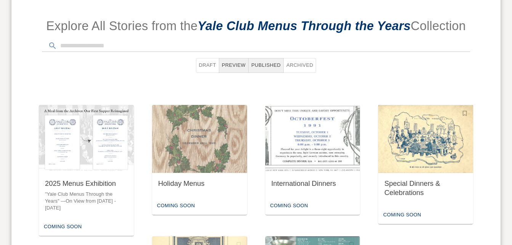
scroll to position [288, 0]
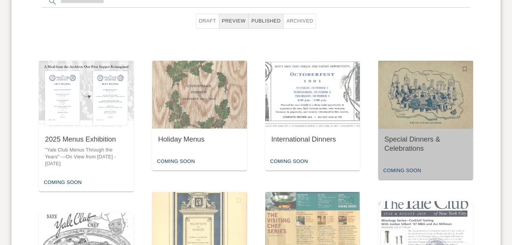
click at [416, 120] on img "button" at bounding box center [425, 95] width 95 height 68
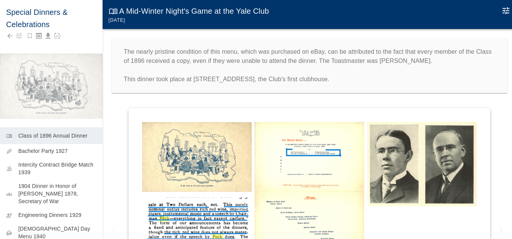
scroll to position [38, 0]
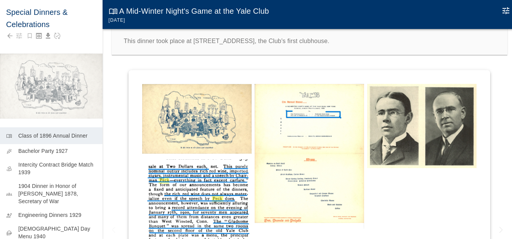
click at [207, 111] on img at bounding box center [196, 119] width 109 height 70
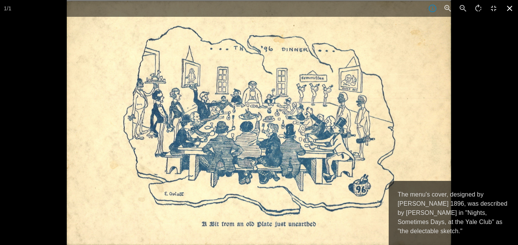
click at [513, 10] on icon at bounding box center [509, 8] width 17 height 17
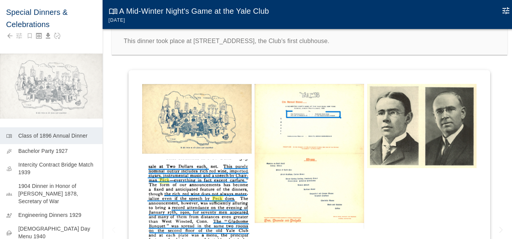
click at [227, 172] on img at bounding box center [196, 217] width 109 height 116
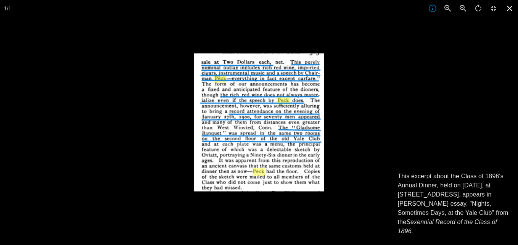
click at [508, 8] on icon at bounding box center [509, 8] width 17 height 17
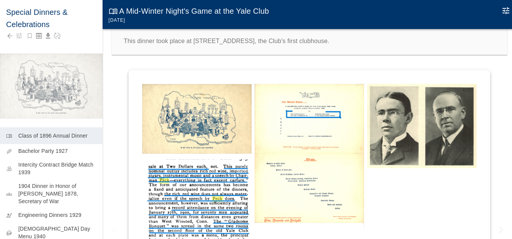
click at [324, 138] on img at bounding box center [309, 156] width 109 height 145
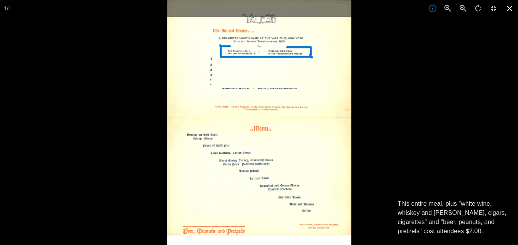
click at [511, 8] on icon at bounding box center [509, 8] width 17 height 17
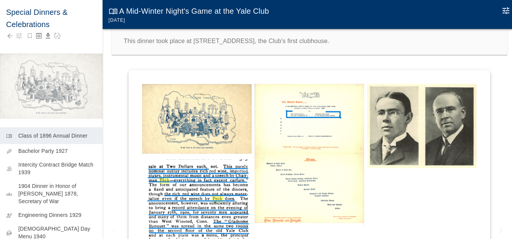
click at [416, 130] on img at bounding box center [421, 126] width 109 height 84
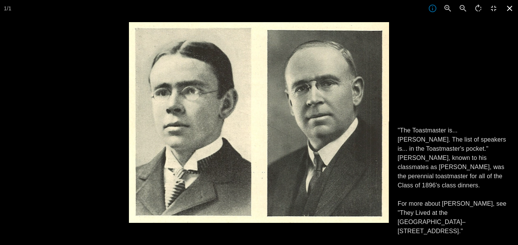
click at [510, 11] on icon at bounding box center [509, 8] width 17 height 17
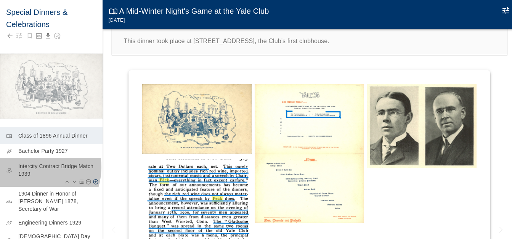
click at [34, 165] on p "Intercity Contract Bridge Match 1939" at bounding box center [57, 169] width 78 height 15
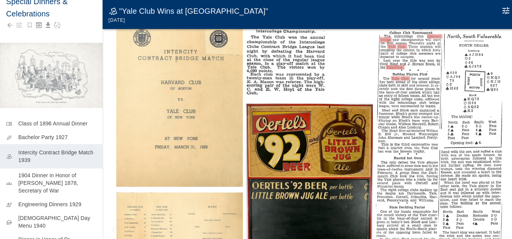
scroll to position [13, 0]
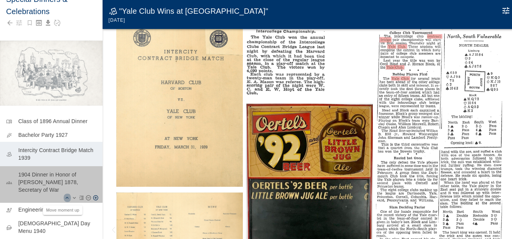
click at [66, 197] on icon "Move moment up" at bounding box center [67, 198] width 3 height 2
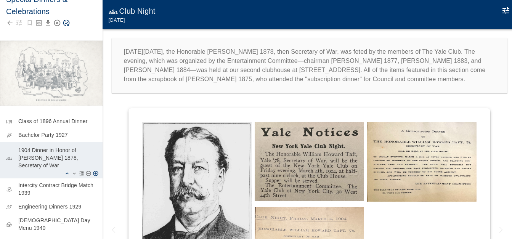
click at [64, 170] on icon "Move moment up" at bounding box center [67, 173] width 6 height 6
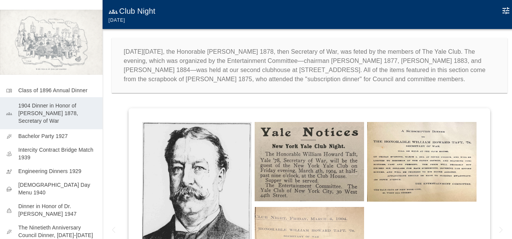
scroll to position [45, 0]
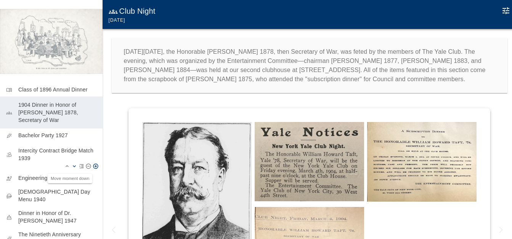
click at [71, 163] on icon "Move moment down" at bounding box center [74, 166] width 6 height 6
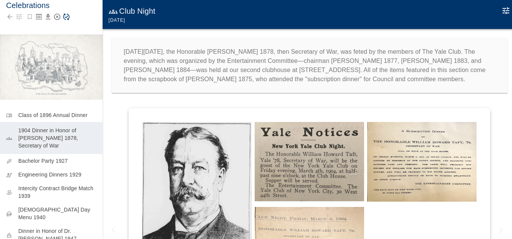
scroll to position [0, 0]
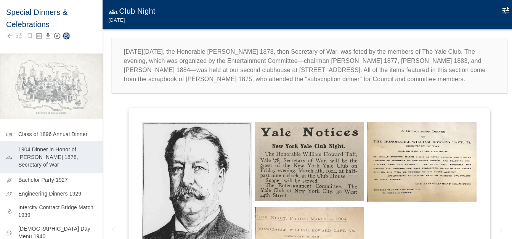
click at [66, 34] on icon "Save Story" at bounding box center [67, 36] width 8 height 8
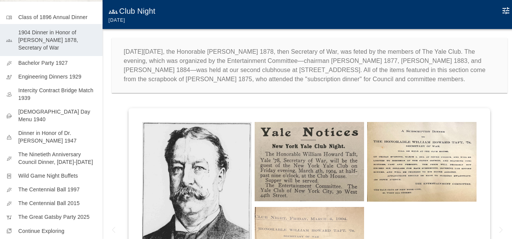
scroll to position [124, 0]
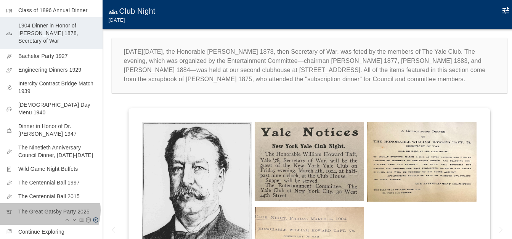
click at [48, 208] on p "The Great Gatsby Party 2025" at bounding box center [57, 212] width 78 height 8
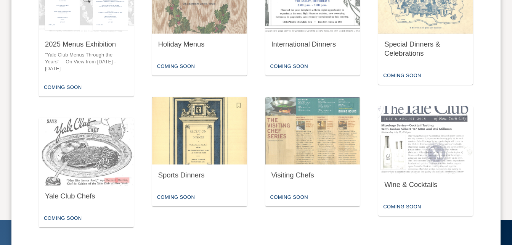
scroll to position [403, 0]
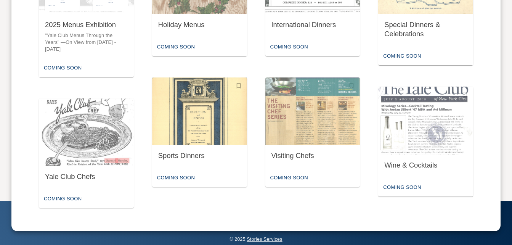
click at [194, 155] on div "Sports Dinners" at bounding box center [199, 156] width 83 height 10
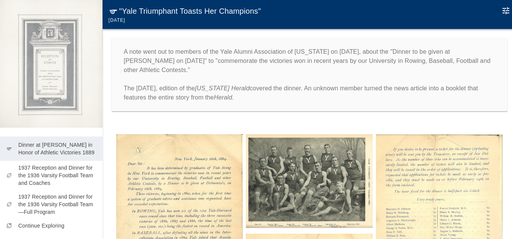
scroll to position [54, 0]
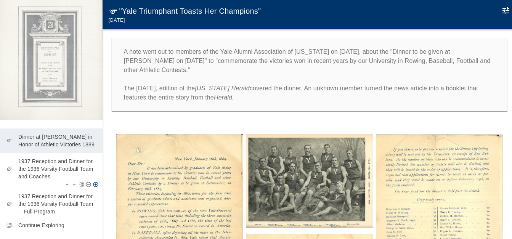
click at [63, 163] on p "1937 Reception and Dinner for the 1936 Varsity Football Team and Coaches" at bounding box center [57, 169] width 78 height 23
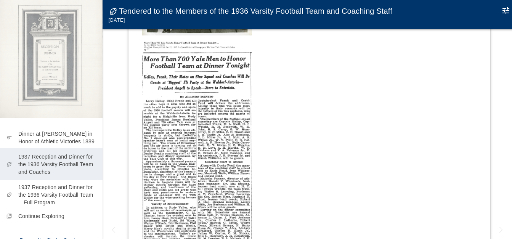
scroll to position [60, 0]
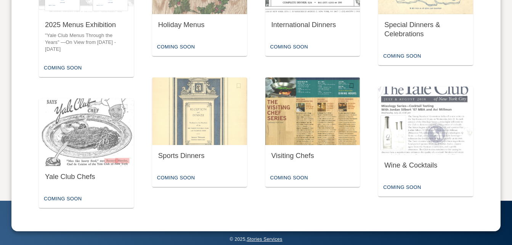
scroll to position [404, 0]
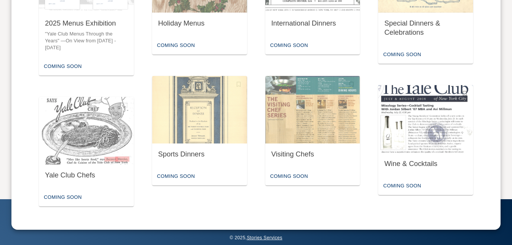
click at [413, 157] on div "Wine & Cocktails" at bounding box center [425, 165] width 95 height 24
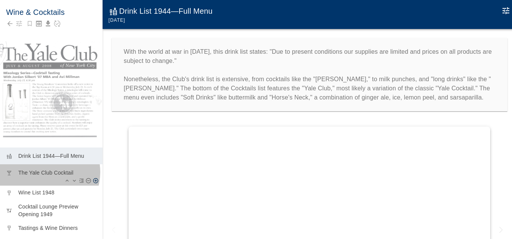
click at [42, 169] on p "The Yale Club Cocktail" at bounding box center [57, 173] width 78 height 8
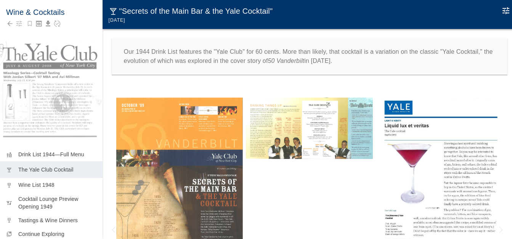
click at [170, 162] on img at bounding box center [179, 187] width 127 height 179
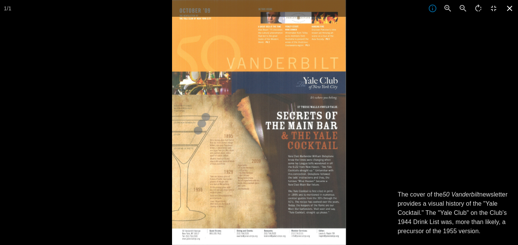
click at [510, 9] on icon at bounding box center [509, 8] width 5 height 5
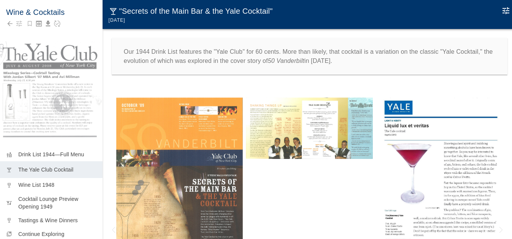
click at [306, 134] on img at bounding box center [309, 128] width 127 height 61
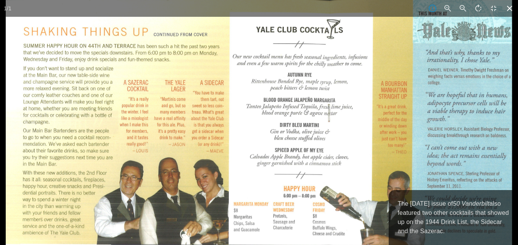
click at [510, 13] on icon at bounding box center [509, 8] width 17 height 17
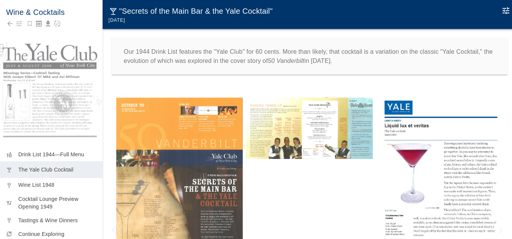
click at [420, 140] on img at bounding box center [439, 177] width 127 height 158
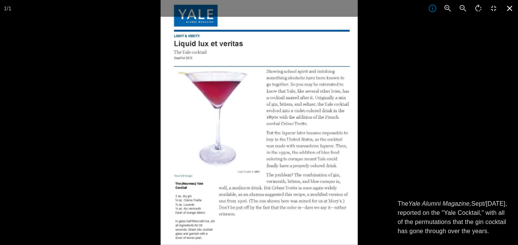
click at [509, 9] on icon at bounding box center [509, 8] width 5 height 5
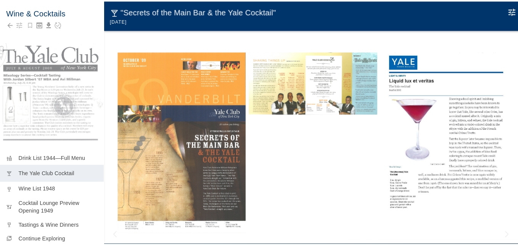
scroll to position [48, 0]
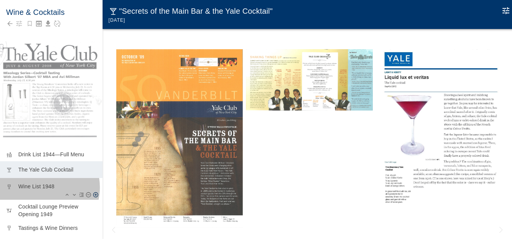
click at [40, 183] on p "Wine List 1948" at bounding box center [57, 187] width 78 height 8
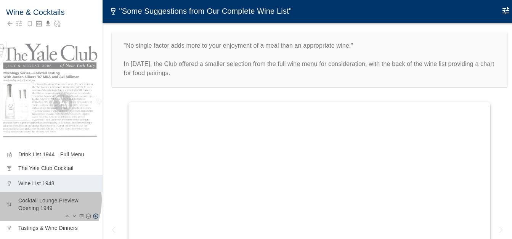
click at [34, 197] on p "Cocktail Lounge Preview Opening 1949" at bounding box center [57, 204] width 78 height 15
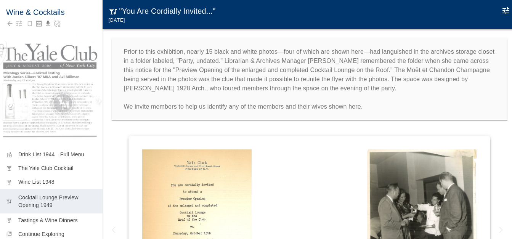
click at [507, 11] on icon "Edit Moment" at bounding box center [506, 10] width 9 height 9
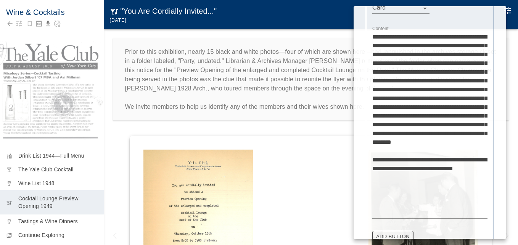
scroll to position [305, 0]
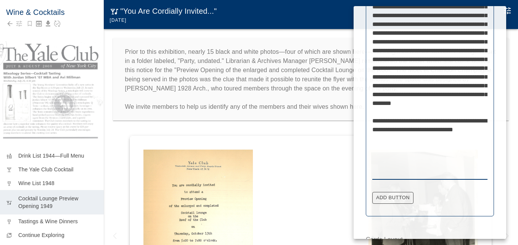
drag, startPoint x: 407, startPoint y: 113, endPoint x: 423, endPoint y: 113, distance: 16.0
drag, startPoint x: 424, startPoint y: 112, endPoint x: 449, endPoint y: 114, distance: 25.2
click at [449, 114] on textarea "**********" at bounding box center [429, 86] width 115 height 184
click at [389, 129] on textarea "**********" at bounding box center [429, 86] width 115 height 184
click at [404, 145] on textarea "**********" at bounding box center [429, 86] width 115 height 184
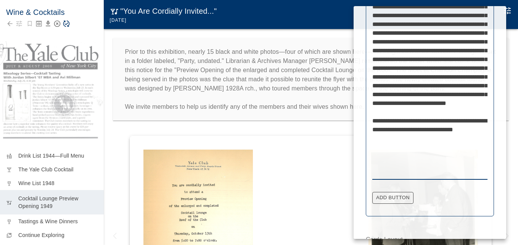
click at [386, 129] on textarea "**********" at bounding box center [429, 86] width 115 height 184
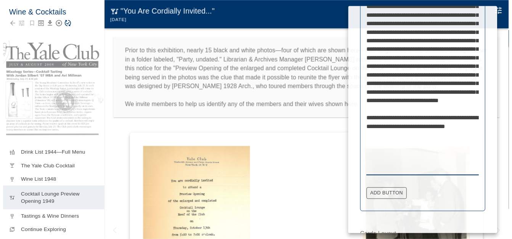
scroll to position [306, 0]
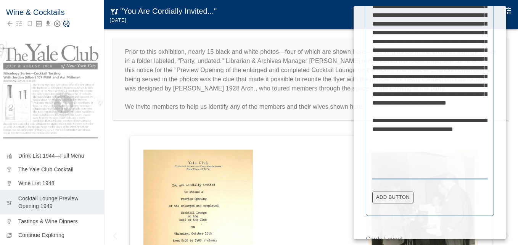
type textarea "**********"
drag, startPoint x: 323, startPoint y: 91, endPoint x: 322, endPoint y: 95, distance: 4.5
click at [323, 92] on div at bounding box center [259, 122] width 518 height 245
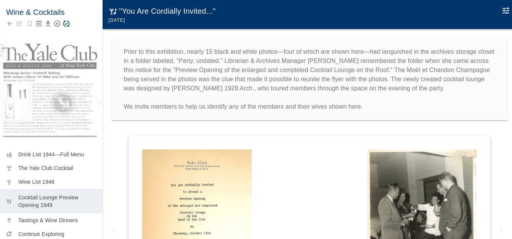
click at [66, 25] on icon "Save Story" at bounding box center [67, 24] width 8 height 8
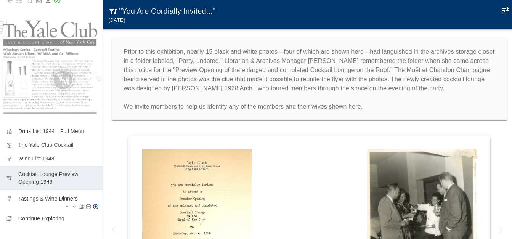
click at [43, 195] on p "Tastings & Wine Dinners" at bounding box center [57, 199] width 78 height 8
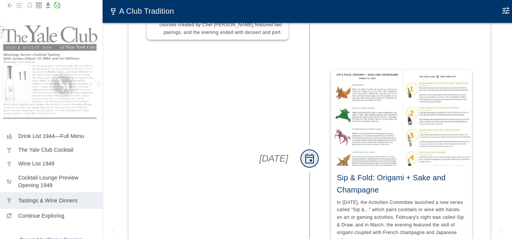
scroll to position [16, 0]
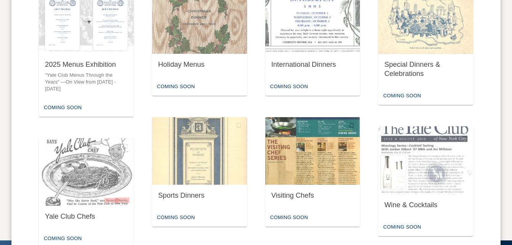
scroll to position [403, 0]
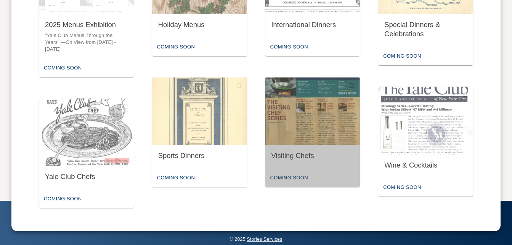
click at [305, 152] on div "Visiting Chefs" at bounding box center [313, 156] width 83 height 10
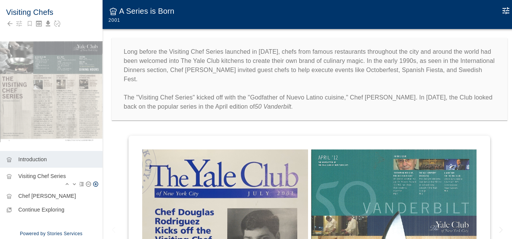
click at [38, 179] on p "Visiting Chef Series" at bounding box center [57, 176] width 78 height 8
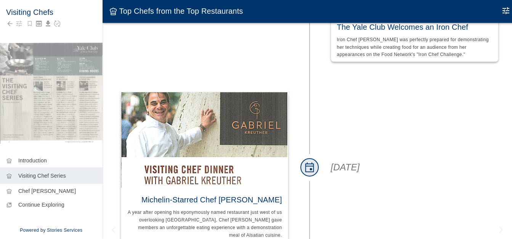
scroll to position [21, 0]
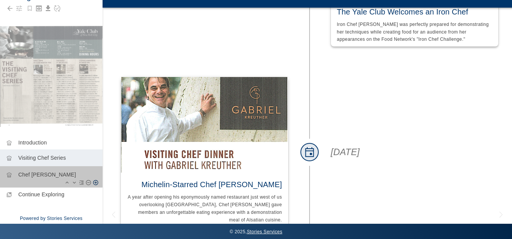
click at [44, 171] on p "Chef [PERSON_NAME]" at bounding box center [57, 175] width 78 height 8
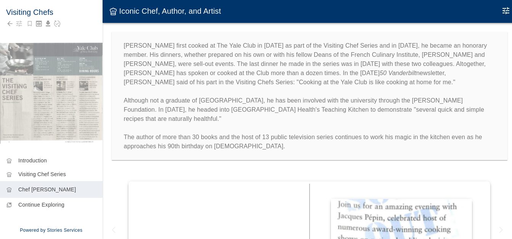
click at [416, 65] on p "[PERSON_NAME] first cooked at The Yale Club in [DATE] as part of the Visiting C…" at bounding box center [310, 96] width 372 height 110
click at [508, 11] on icon "Edit Moment" at bounding box center [506, 10] width 9 height 9
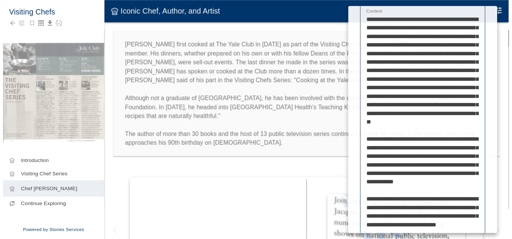
scroll to position [288, 0]
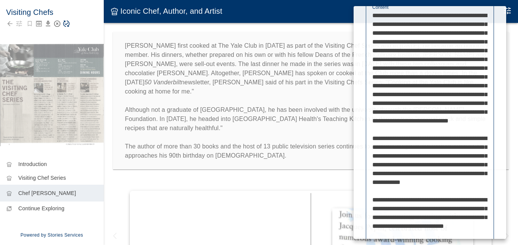
type textarea "**********"
click at [314, 121] on div at bounding box center [259, 122] width 518 height 245
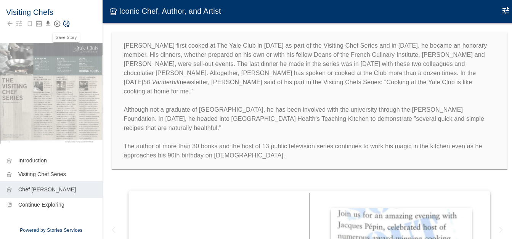
click at [67, 23] on icon "Save Story" at bounding box center [67, 24] width 8 height 8
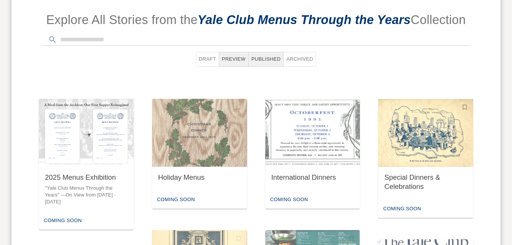
scroll to position [365, 0]
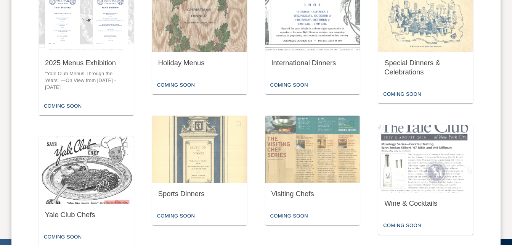
click at [72, 157] on img "button" at bounding box center [86, 171] width 95 height 68
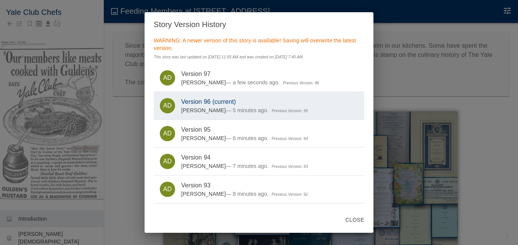
click at [106, 33] on div "Story Version History WARNING: A newer version of this story is available! Savi…" at bounding box center [259, 122] width 518 height 245
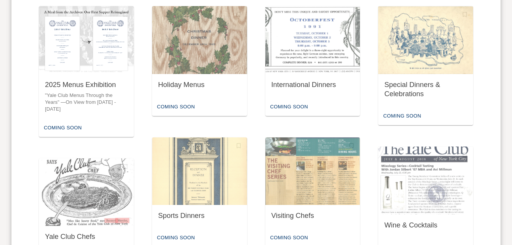
scroll to position [365, 0]
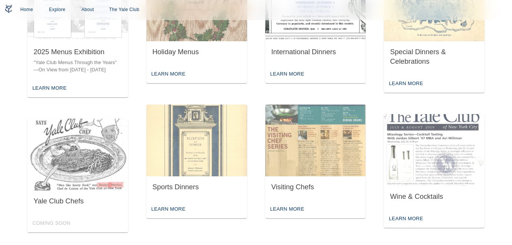
scroll to position [267, 0]
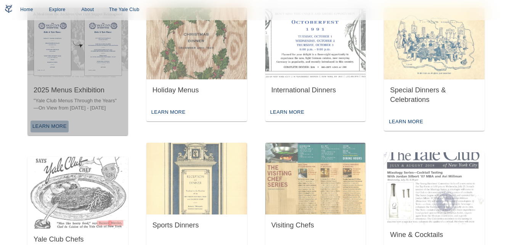
click at [50, 122] on div "Learn More" at bounding box center [50, 127] width 38 height 12
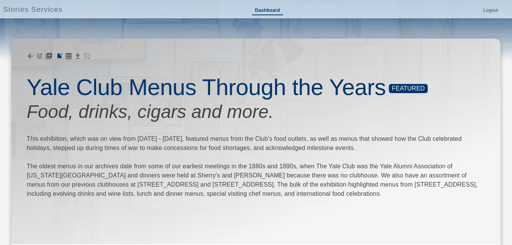
click at [267, 10] on link "Dashboard" at bounding box center [267, 10] width 31 height 9
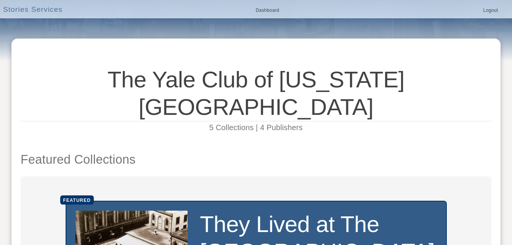
click at [48, 10] on link "Stories Services" at bounding box center [33, 9] width 60 height 11
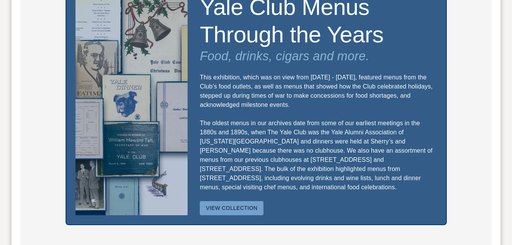
scroll to position [572, 0]
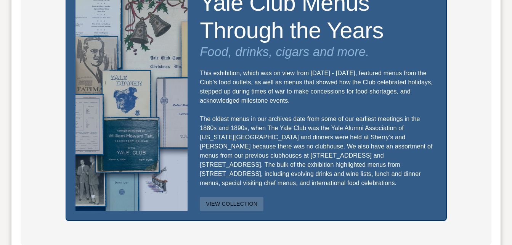
click at [236, 197] on button "View Collection" at bounding box center [232, 204] width 64 height 14
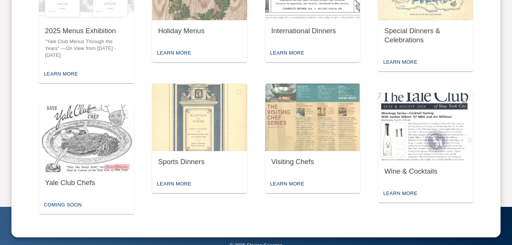
scroll to position [404, 0]
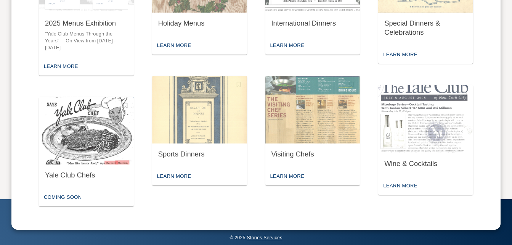
click at [75, 174] on div "Yale Club Chefs" at bounding box center [86, 175] width 83 height 10
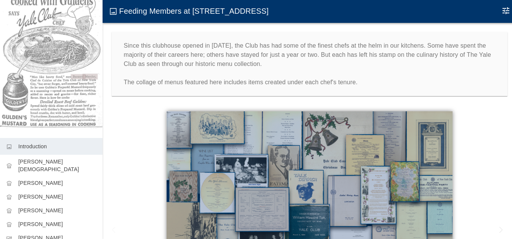
scroll to position [121, 0]
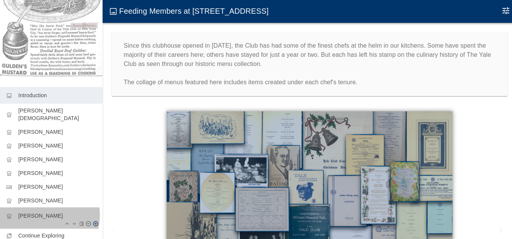
click at [37, 212] on p "[PERSON_NAME]" at bounding box center [57, 216] width 78 height 8
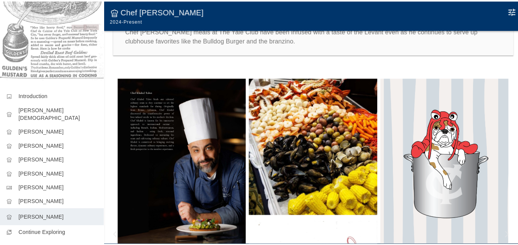
scroll to position [114, 0]
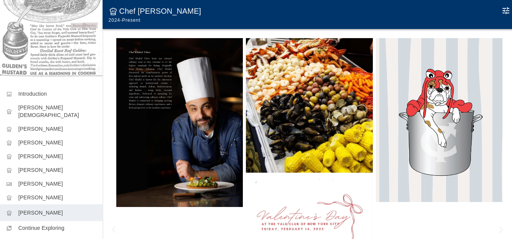
click at [307, 139] on img at bounding box center [309, 105] width 127 height 135
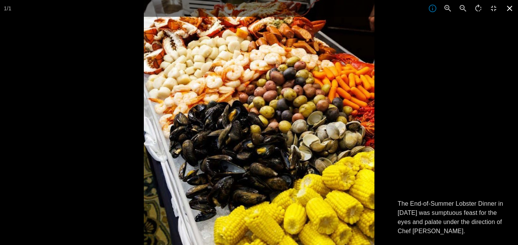
click at [509, 8] on icon at bounding box center [509, 8] width 5 height 5
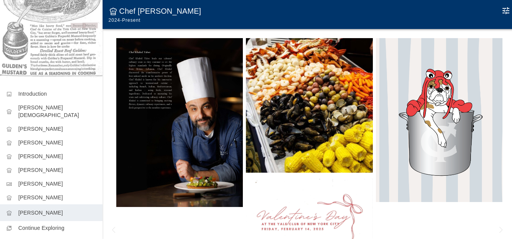
click at [508, 13] on icon "Edit Moment" at bounding box center [506, 10] width 7 height 7
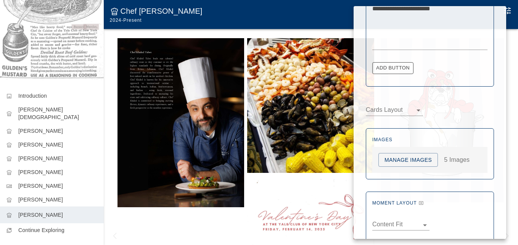
scroll to position [442, 0]
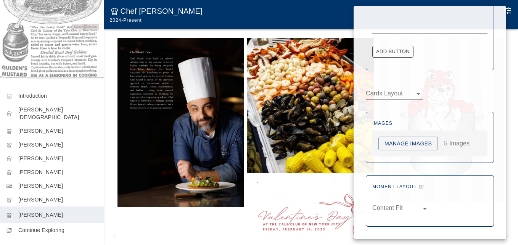
click at [399, 142] on button "Manage Images" at bounding box center [408, 144] width 60 height 14
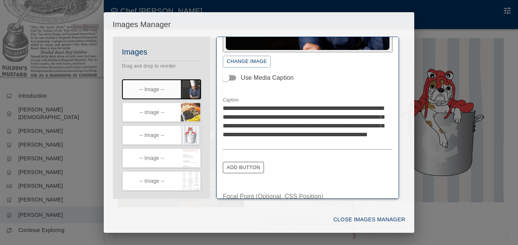
scroll to position [114, 0]
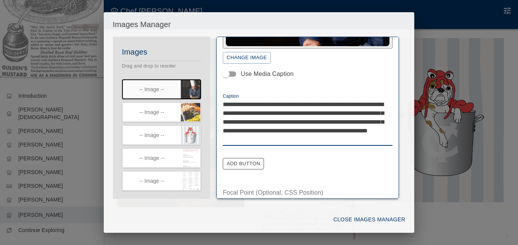
drag, startPoint x: 315, startPoint y: 131, endPoint x: 328, endPoint y: 130, distance: 12.6
type textarea "**********"
click at [193, 106] on icon "button" at bounding box center [196, 108] width 6 height 6
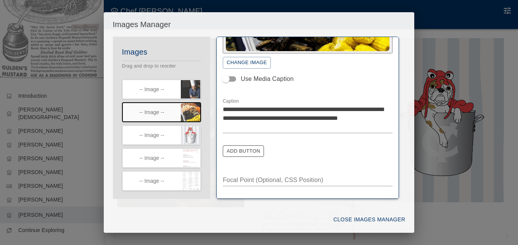
scroll to position [109, 0]
type textarea "**********"
click at [193, 130] on icon "button" at bounding box center [196, 130] width 6 height 6
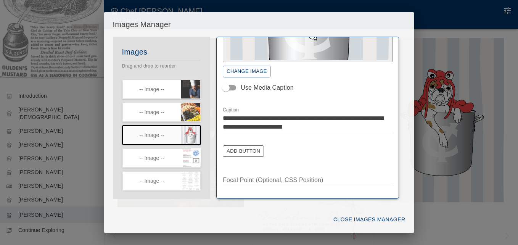
click at [193, 151] on icon "button" at bounding box center [196, 153] width 7 height 7
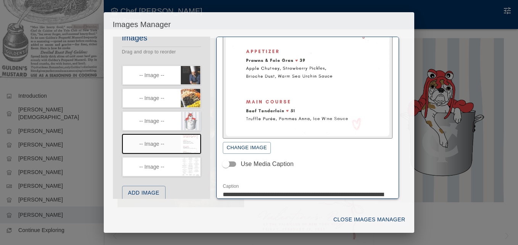
scroll to position [24, 0]
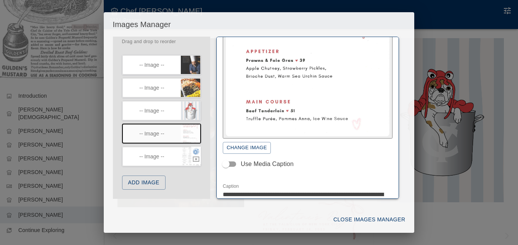
click at [193, 150] on icon "button" at bounding box center [196, 151] width 7 height 7
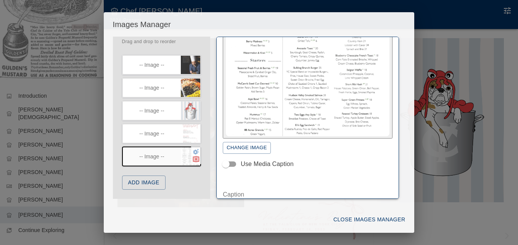
click at [193, 159] on icon "button" at bounding box center [196, 158] width 6 height 5
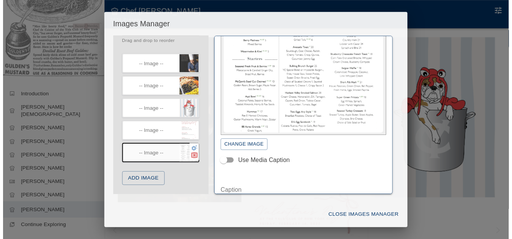
scroll to position [2, 0]
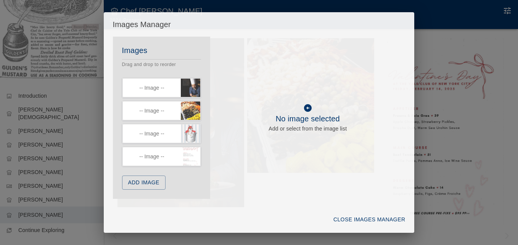
click at [355, 215] on button "Close Images Manager" at bounding box center [369, 219] width 78 height 14
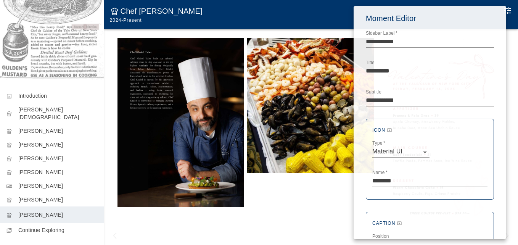
drag, startPoint x: 268, startPoint y: 192, endPoint x: 264, endPoint y: 190, distance: 5.0
click at [267, 191] on div at bounding box center [259, 122] width 518 height 245
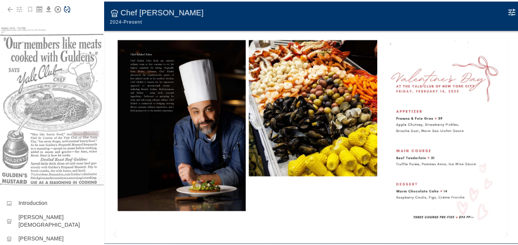
scroll to position [0, 0]
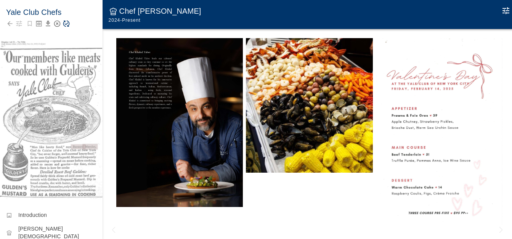
click at [68, 24] on icon "Save Story" at bounding box center [67, 24] width 8 height 8
click at [508, 11] on icon "Edit Moment" at bounding box center [506, 10] width 9 height 9
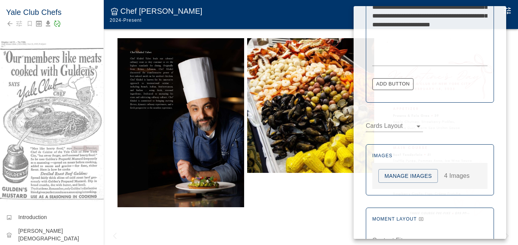
scroll to position [442, 0]
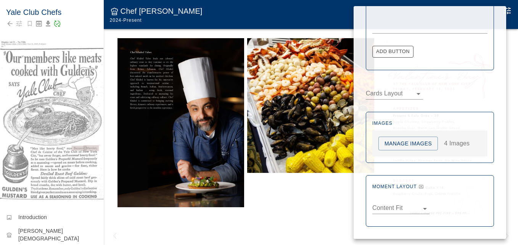
click at [406, 140] on button "Manage Images" at bounding box center [408, 144] width 60 height 14
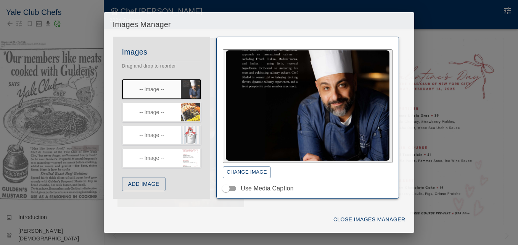
click at [146, 186] on button "Add Image" at bounding box center [143, 184] width 43 height 14
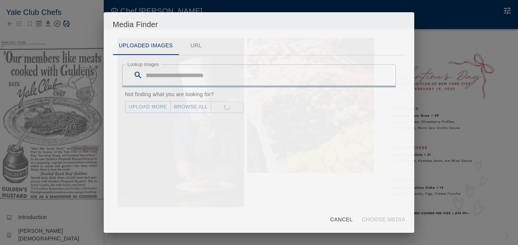
scroll to position [114, 0]
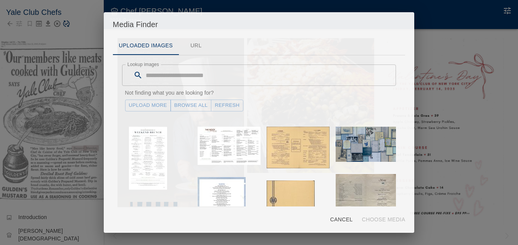
click at [154, 108] on link "Upload More" at bounding box center [148, 106] width 46 height 12
click at [229, 106] on button "Refresh" at bounding box center [227, 106] width 32 height 12
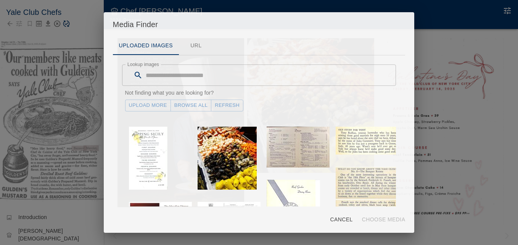
drag, startPoint x: 169, startPoint y: 157, endPoint x: 313, endPoint y: 103, distance: 153.3
click at [313, 103] on div "Upload More Browse All Refresh" at bounding box center [259, 106] width 268 height 12
click at [191, 106] on link "Browse All" at bounding box center [190, 106] width 41 height 12
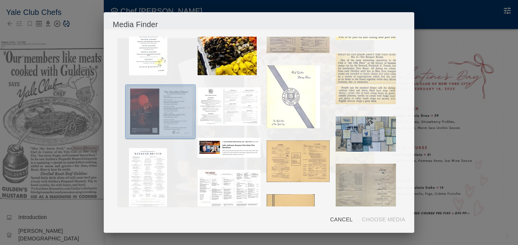
click at [159, 118] on img "button" at bounding box center [160, 111] width 63 height 48
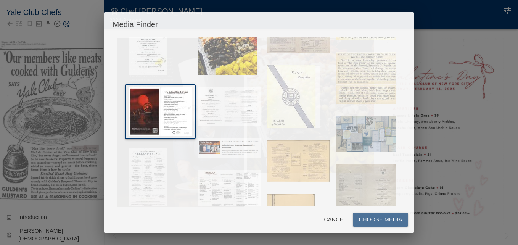
click at [370, 221] on button "Choose Media" at bounding box center [381, 219] width 56 height 14
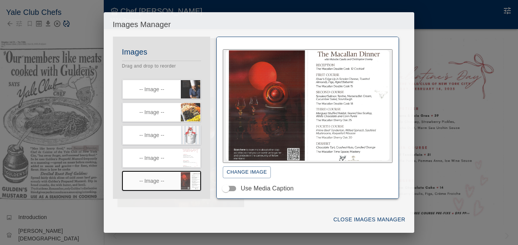
click at [362, 217] on button "Close Images Manager" at bounding box center [369, 219] width 78 height 14
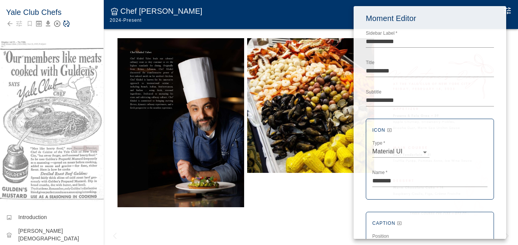
drag, startPoint x: 219, startPoint y: 227, endPoint x: 207, endPoint y: 206, distance: 24.1
click at [218, 227] on div at bounding box center [259, 122] width 518 height 245
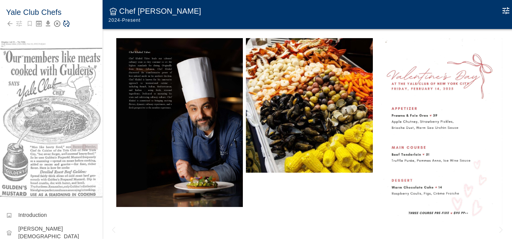
click at [67, 24] on icon "Save Story" at bounding box center [66, 24] width 6 height 6
click at [505, 10] on icon "Edit Moment" at bounding box center [506, 10] width 9 height 9
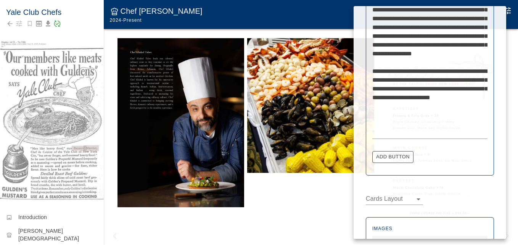
scroll to position [442, 0]
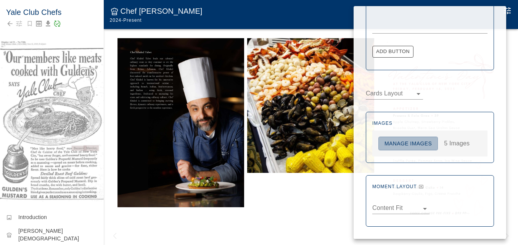
click at [399, 142] on button "Manage Images" at bounding box center [408, 144] width 60 height 14
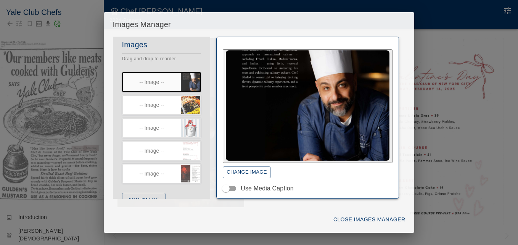
scroll to position [24, 0]
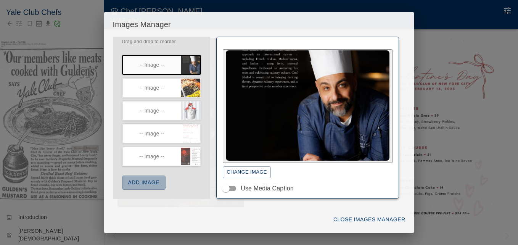
click at [146, 182] on button "Add Image" at bounding box center [143, 182] width 43 height 14
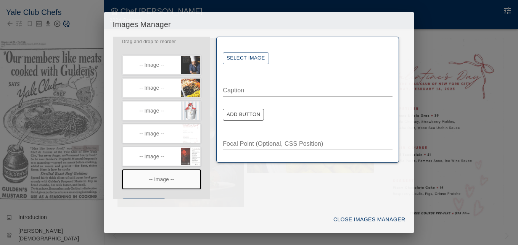
click at [257, 59] on button "Select Image" at bounding box center [246, 58] width 46 height 12
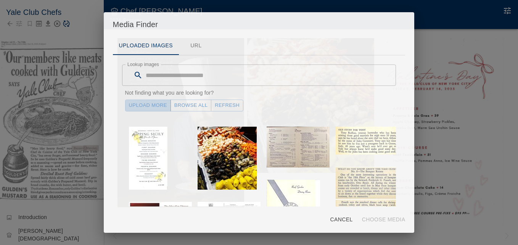
click at [151, 106] on link "Upload More" at bounding box center [148, 106] width 46 height 12
click at [224, 106] on button "Refresh" at bounding box center [227, 106] width 32 height 12
click at [188, 104] on link "Browse All" at bounding box center [190, 106] width 41 height 12
click at [221, 101] on button "Refresh" at bounding box center [227, 106] width 32 height 12
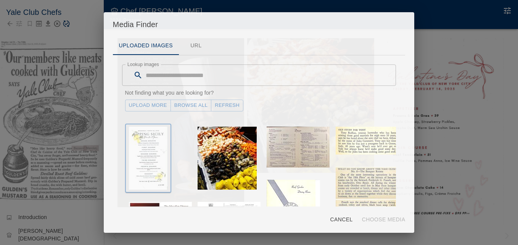
click at [158, 148] on img "button" at bounding box center [148, 158] width 39 height 63
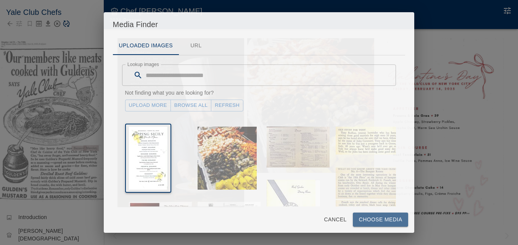
click at [381, 220] on button "Choose Media" at bounding box center [381, 219] width 56 height 14
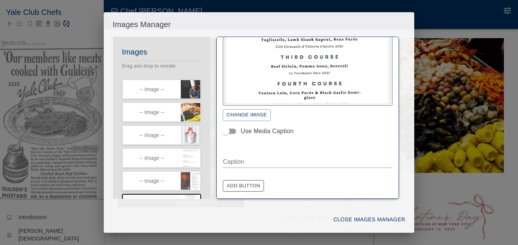
scroll to position [71, 0]
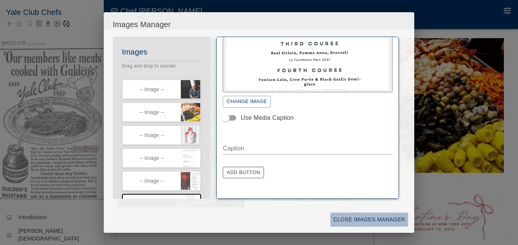
click at [359, 220] on button "Close Images Manager" at bounding box center [369, 219] width 78 height 14
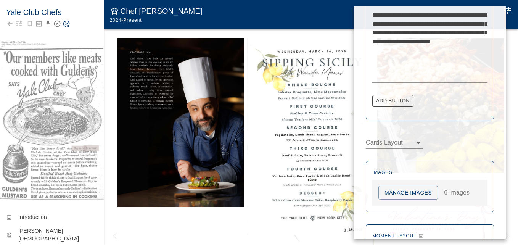
scroll to position [442, 0]
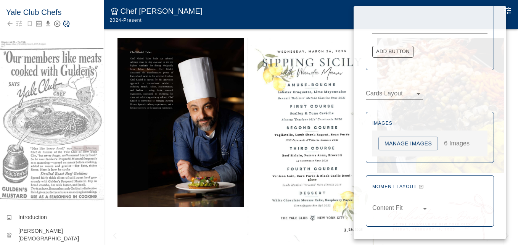
click at [410, 142] on button "Manage Images" at bounding box center [408, 144] width 60 height 14
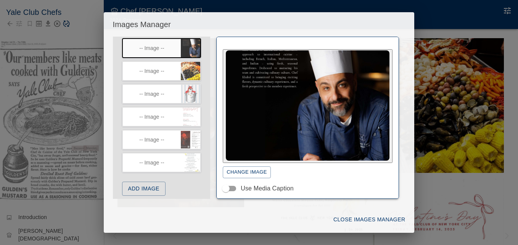
scroll to position [47, 0]
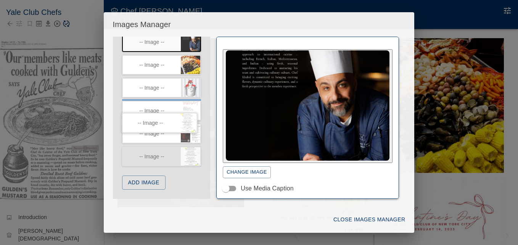
drag, startPoint x: 154, startPoint y: 158, endPoint x: 151, endPoint y: 121, distance: 37.5
click at [151, 121] on div "Images Drag and drop to reorder -- Image -- -- Image -- -- Image -- -- Image --…" at bounding box center [162, 98] width 98 height 200
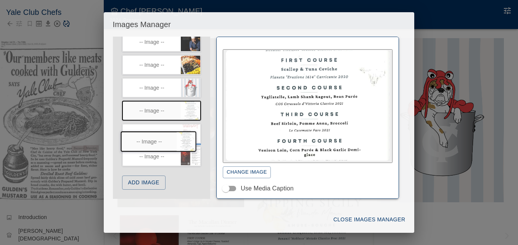
drag, startPoint x: 161, startPoint y: 113, endPoint x: 157, endPoint y: 139, distance: 27.0
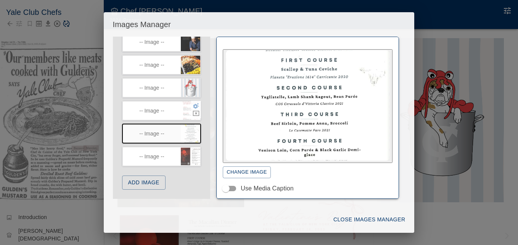
click at [193, 105] on icon "button" at bounding box center [196, 105] width 7 height 7
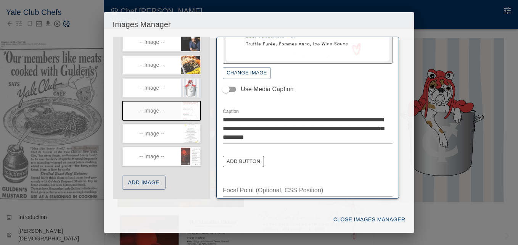
scroll to position [109, 0]
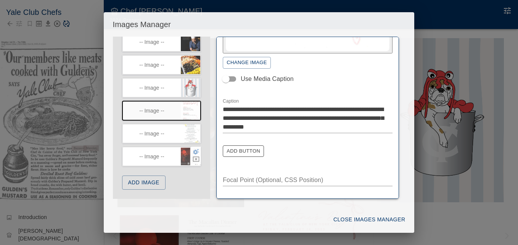
click at [193, 150] on icon "button" at bounding box center [196, 152] width 6 height 6
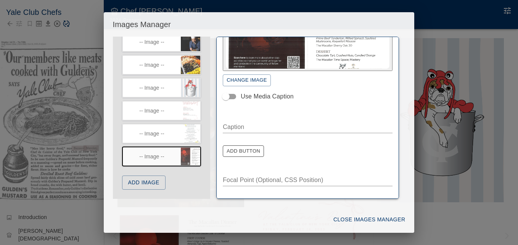
scroll to position [92, 0]
click at [248, 127] on textarea "Caption" at bounding box center [308, 126] width 170 height 9
paste textarea "**********"
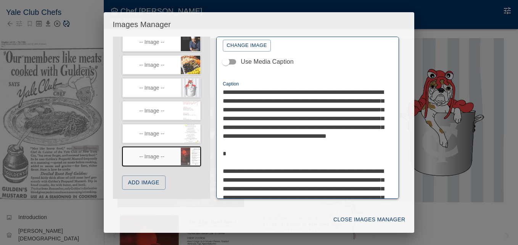
scroll to position [88, 0]
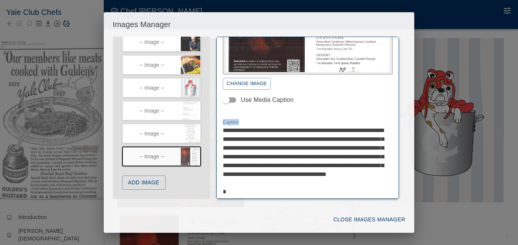
drag, startPoint x: 222, startPoint y: 131, endPoint x: 235, endPoint y: 132, distance: 13.0
click at [235, 132] on div "**********" at bounding box center [307, 118] width 183 height 162
drag, startPoint x: 223, startPoint y: 131, endPoint x: 262, endPoint y: 133, distance: 38.6
click at [262, 133] on textarea "**********" at bounding box center [305, 205] width 164 height 158
click at [253, 158] on textarea "**********" at bounding box center [305, 205] width 164 height 158
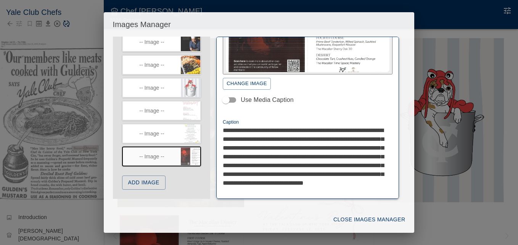
scroll to position [127, 0]
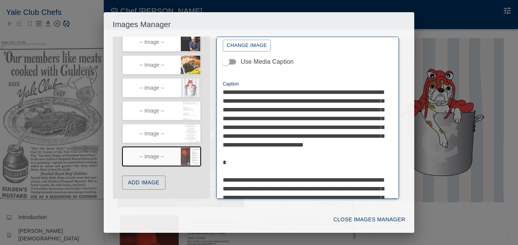
drag, startPoint x: 340, startPoint y: 119, endPoint x: 370, endPoint y: 170, distance: 59.0
click at [370, 170] on textarea "**********" at bounding box center [305, 171] width 164 height 167
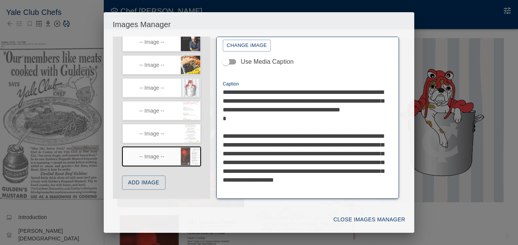
click at [230, 132] on textarea "**********" at bounding box center [305, 145] width 164 height 114
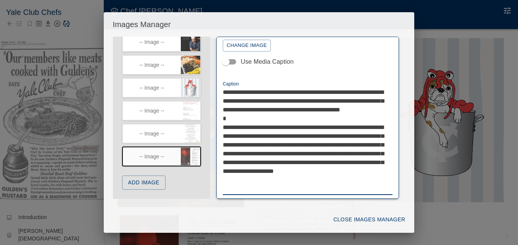
drag, startPoint x: 334, startPoint y: 135, endPoint x: 225, endPoint y: 137, distance: 109.1
click at [225, 137] on textarea "**********" at bounding box center [305, 140] width 164 height 105
drag, startPoint x: 274, startPoint y: 144, endPoint x: 224, endPoint y: 145, distance: 49.6
click at [224, 145] on textarea "**********" at bounding box center [305, 140] width 164 height 105
drag, startPoint x: 333, startPoint y: 161, endPoint x: 368, endPoint y: 164, distance: 34.8
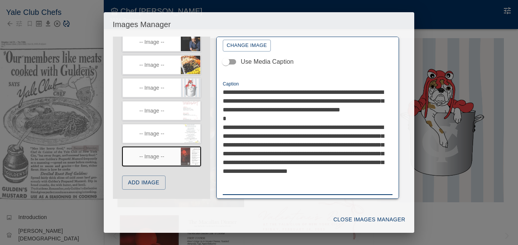
click at [370, 163] on textarea "**********" at bounding box center [305, 140] width 164 height 105
click at [278, 171] on textarea "**********" at bounding box center [305, 140] width 164 height 105
drag, startPoint x: 333, startPoint y: 172, endPoint x: 355, endPoint y: 187, distance: 26.3
click at [355, 187] on textarea "**********" at bounding box center [305, 140] width 164 height 105
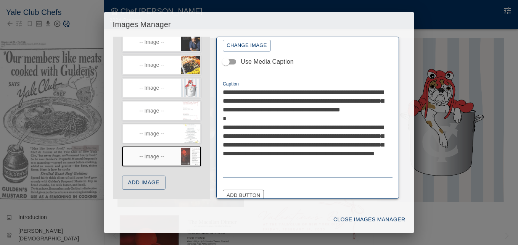
paste textarea "**********"
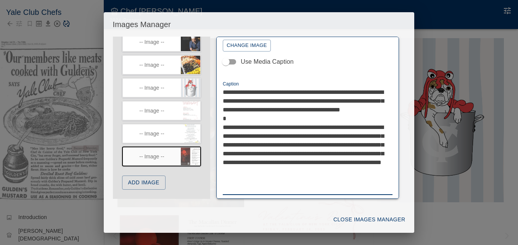
click at [363, 170] on textarea "**********" at bounding box center [305, 140] width 164 height 105
click at [265, 189] on textarea "**********" at bounding box center [305, 140] width 164 height 105
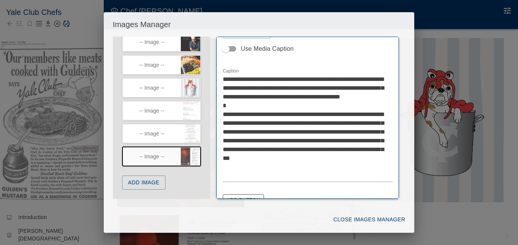
scroll to position [169, 0]
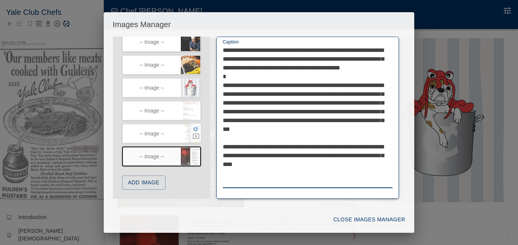
type textarea "**********"
click at [193, 128] on icon "button" at bounding box center [196, 129] width 6 height 6
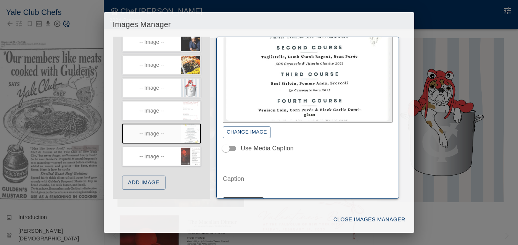
scroll to position [54, 0]
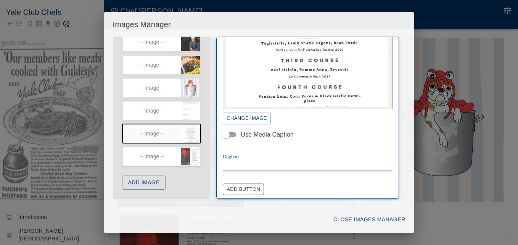
click at [241, 164] on textarea "Caption" at bounding box center [308, 165] width 170 height 9
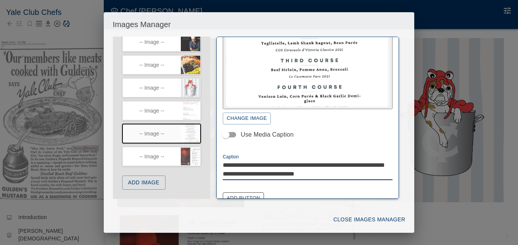
paste textarea "**********"
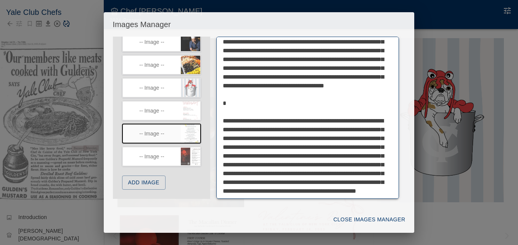
scroll to position [158, 0]
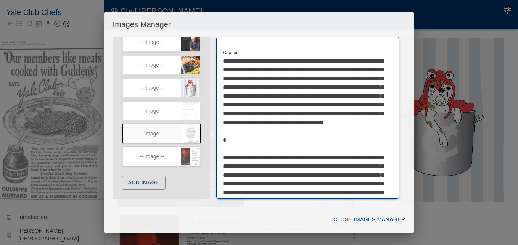
drag, startPoint x: 366, startPoint y: 70, endPoint x: 264, endPoint y: 124, distance: 114.8
click at [264, 124] on textarea "Caption" at bounding box center [305, 165] width 164 height 219
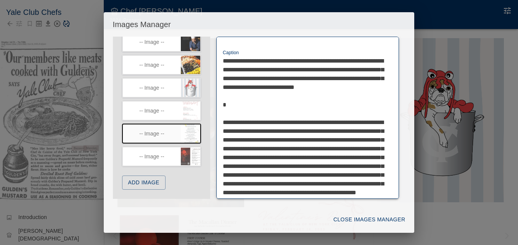
drag, startPoint x: 223, startPoint y: 88, endPoint x: 247, endPoint y: 131, distance: 49.0
click at [247, 131] on textarea "**********" at bounding box center [305, 143] width 164 height 175
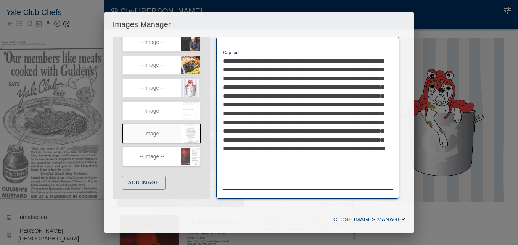
click at [293, 87] on textarea "**********" at bounding box center [305, 122] width 164 height 132
click at [388, 78] on div "**********" at bounding box center [307, 118] width 183 height 162
click at [269, 88] on textarea "**********" at bounding box center [305, 122] width 164 height 132
click at [292, 86] on textarea "**********" at bounding box center [305, 122] width 164 height 132
click at [356, 87] on textarea "**********" at bounding box center [305, 122] width 164 height 132
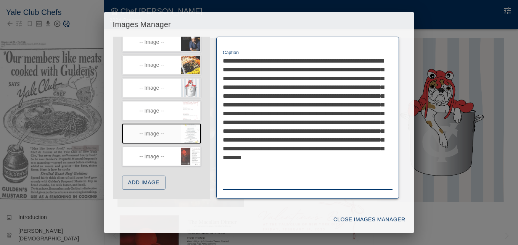
click at [224, 95] on textarea "**********" at bounding box center [305, 122] width 164 height 132
click at [270, 95] on textarea "**********" at bounding box center [305, 122] width 164 height 132
drag, startPoint x: 330, startPoint y: 96, endPoint x: 314, endPoint y: 98, distance: 16.2
click at [314, 98] on textarea "**********" at bounding box center [305, 122] width 164 height 132
drag, startPoint x: 347, startPoint y: 96, endPoint x: 385, endPoint y: 99, distance: 37.9
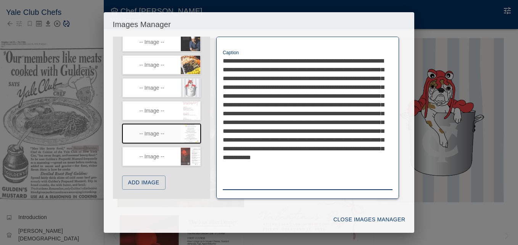
click at [388, 99] on div "**********" at bounding box center [307, 118] width 183 height 162
drag, startPoint x: 341, startPoint y: 104, endPoint x: 379, endPoint y: 139, distance: 52.1
click at [379, 139] on textarea "**********" at bounding box center [305, 122] width 164 height 132
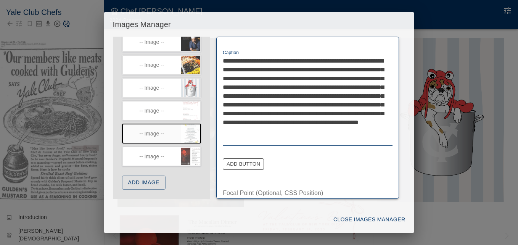
drag, startPoint x: 338, startPoint y: 106, endPoint x: 362, endPoint y: 105, distance: 23.3
click at [362, 105] on textarea "**********" at bounding box center [305, 100] width 164 height 88
drag, startPoint x: 348, startPoint y: 96, endPoint x: 358, endPoint y: 96, distance: 10.3
click at [358, 96] on textarea "**********" at bounding box center [305, 100] width 164 height 88
click at [254, 104] on textarea "**********" at bounding box center [305, 100] width 164 height 88
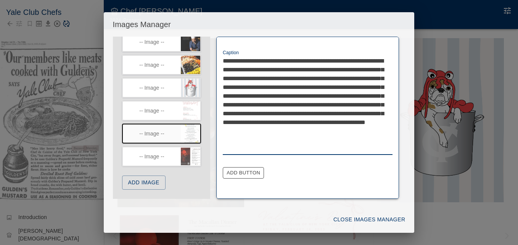
click at [302, 106] on textarea "**********" at bounding box center [305, 104] width 164 height 97
drag, startPoint x: 315, startPoint y: 105, endPoint x: 319, endPoint y: 105, distance: 4.6
click at [315, 105] on textarea "**********" at bounding box center [305, 104] width 164 height 97
click at [314, 104] on textarea "**********" at bounding box center [305, 104] width 164 height 97
click at [384, 105] on textarea "**********" at bounding box center [305, 104] width 164 height 97
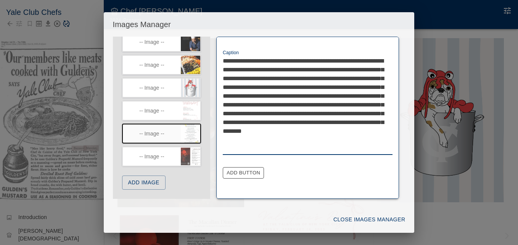
drag, startPoint x: 315, startPoint y: 95, endPoint x: 236, endPoint y: 113, distance: 81.1
click at [236, 113] on textarea "**********" at bounding box center [305, 104] width 164 height 97
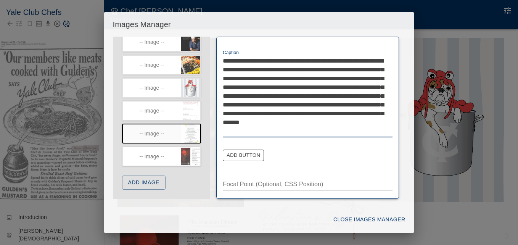
click at [352, 131] on textarea "**********" at bounding box center [305, 95] width 164 height 79
type textarea "**********"
click at [193, 149] on icon "button" at bounding box center [196, 151] width 7 height 7
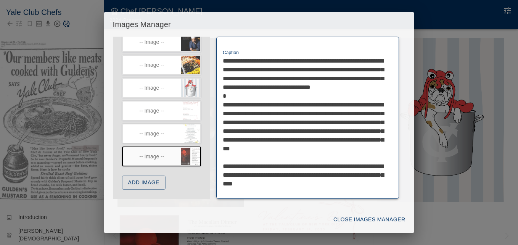
drag, startPoint x: 341, startPoint y: 85, endPoint x: 353, endPoint y: 87, distance: 11.5
click at [353, 87] on textarea "**********" at bounding box center [305, 130] width 164 height 149
drag, startPoint x: 276, startPoint y: 97, endPoint x: 342, endPoint y: 99, distance: 66.4
click at [342, 99] on textarea "**********" at bounding box center [305, 135] width 164 height 158
click at [357, 98] on textarea "**********" at bounding box center [305, 130] width 164 height 149
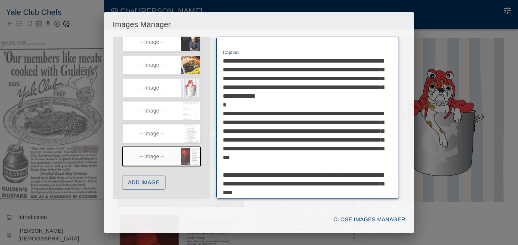
click at [323, 106] on textarea "**********" at bounding box center [305, 135] width 164 height 158
paste textarea "*****"
click at [324, 104] on textarea "**********" at bounding box center [305, 135] width 164 height 158
click at [339, 107] on textarea "**********" at bounding box center [305, 135] width 164 height 158
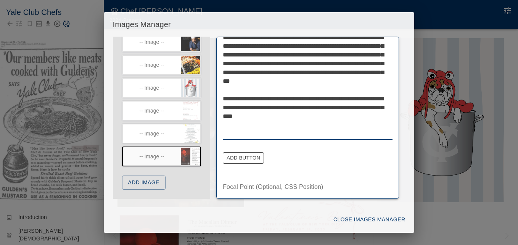
scroll to position [235, 0]
type textarea "**********"
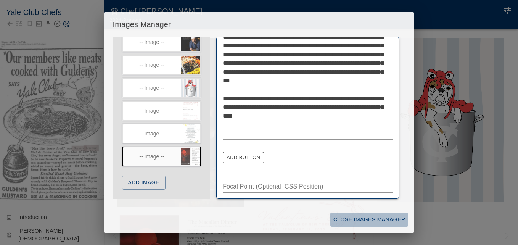
click at [356, 218] on button "Close Images Manager" at bounding box center [369, 219] width 78 height 14
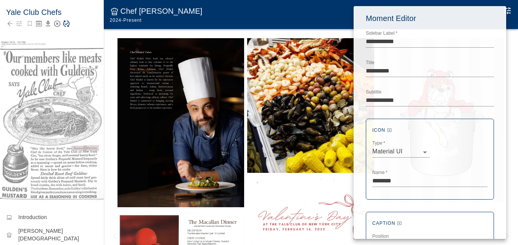
click at [268, 186] on div at bounding box center [259, 122] width 518 height 245
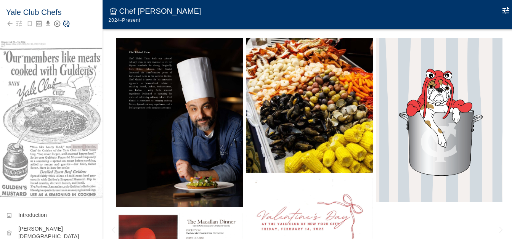
click at [66, 24] on icon "Save Story" at bounding box center [67, 24] width 8 height 8
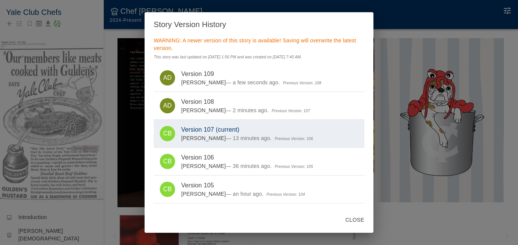
click at [403, 31] on div "Story Version History WARNING: A newer version of this story is available! Savi…" at bounding box center [259, 122] width 518 height 245
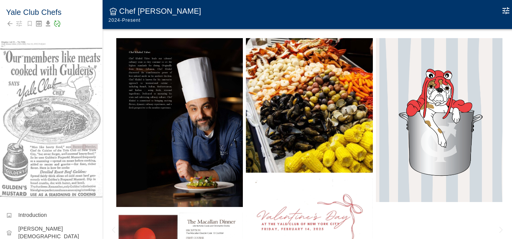
click at [504, 11] on icon "Edit Moment" at bounding box center [506, 10] width 9 height 9
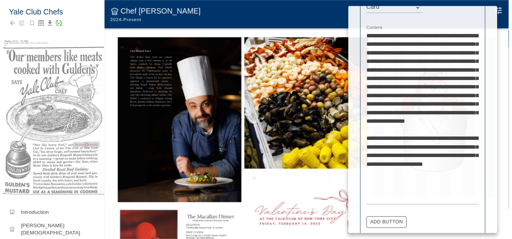
scroll to position [267, 0]
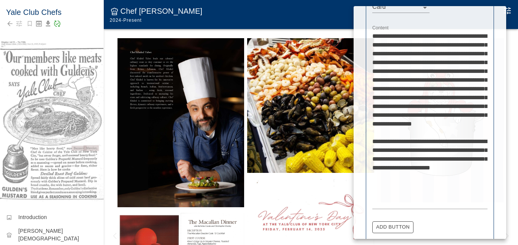
click at [306, 179] on div at bounding box center [259, 122] width 518 height 245
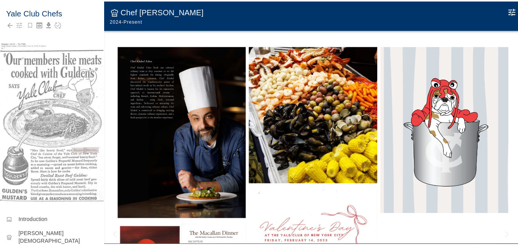
scroll to position [114, 0]
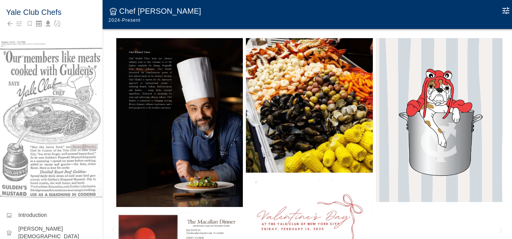
click at [187, 95] on img at bounding box center [179, 122] width 127 height 169
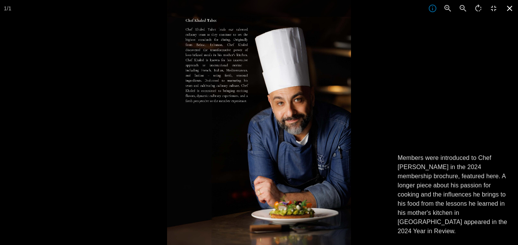
click at [510, 10] on icon at bounding box center [509, 8] width 17 height 17
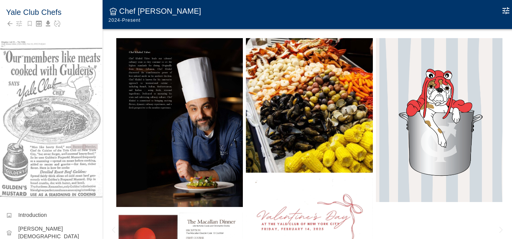
click at [330, 115] on img at bounding box center [309, 105] width 127 height 135
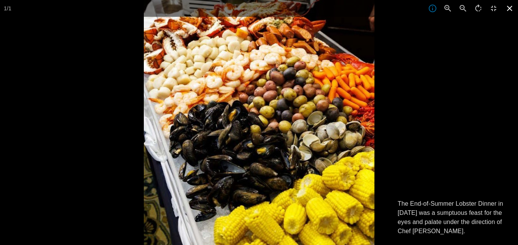
click at [512, 6] on icon at bounding box center [509, 8] width 17 height 17
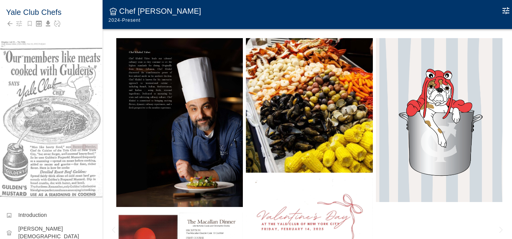
click at [427, 122] on img at bounding box center [439, 120] width 127 height 164
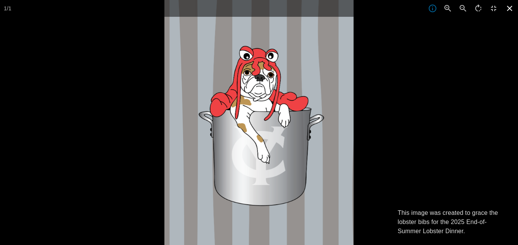
click at [509, 6] on icon at bounding box center [509, 8] width 17 height 17
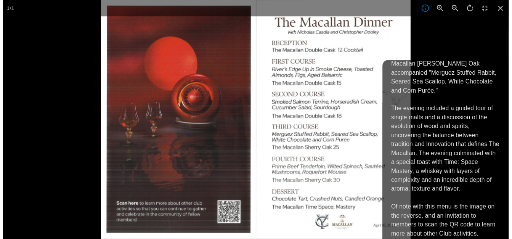
scroll to position [63, 0]
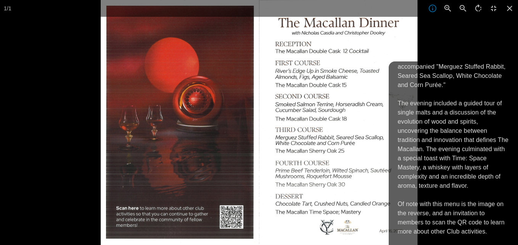
drag, startPoint x: 510, startPoint y: 10, endPoint x: 507, endPoint y: 17, distance: 7.5
click at [510, 10] on icon at bounding box center [509, 8] width 17 height 17
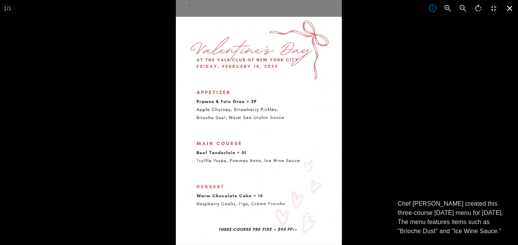
click at [511, 6] on icon at bounding box center [509, 8] width 17 height 17
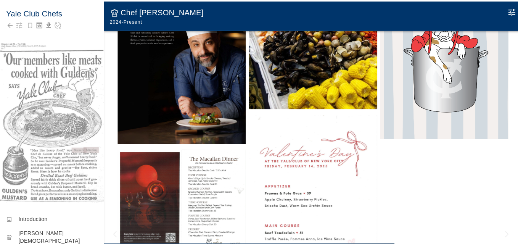
scroll to position [191, 0]
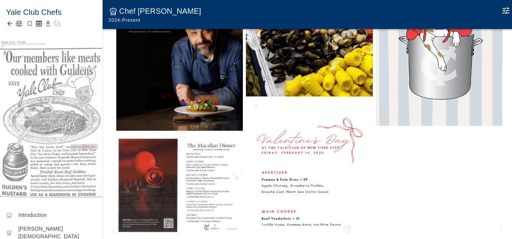
click at [21, 26] on icon "button" at bounding box center [19, 24] width 6 height 6
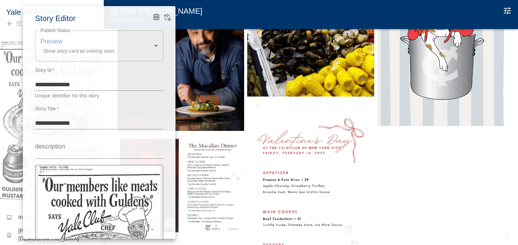
click at [148, 44] on body "Yale Club Chefs image Introduction chef_hat [PERSON_NAME][DEMOGRAPHIC_DATA] che…" at bounding box center [259, 130] width 518 height 260
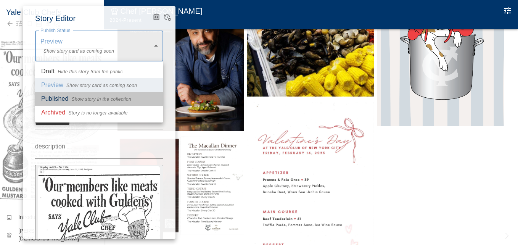
click at [62, 96] on p "Published" at bounding box center [54, 98] width 27 height 9
type input "*********"
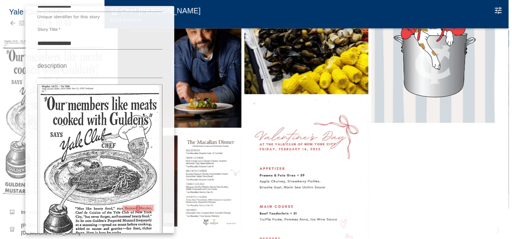
scroll to position [0, 0]
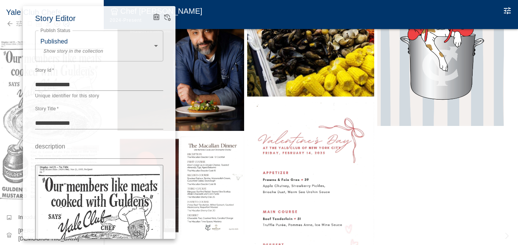
click at [191, 16] on div at bounding box center [259, 122] width 518 height 245
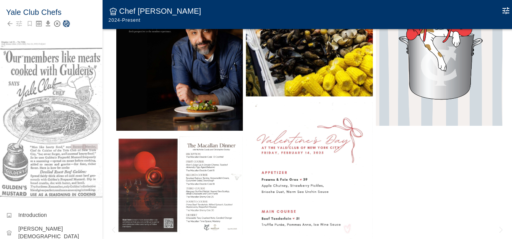
click at [68, 24] on icon "Save Story" at bounding box center [67, 24] width 8 height 8
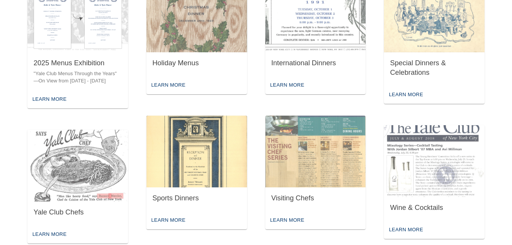
scroll to position [343, 0]
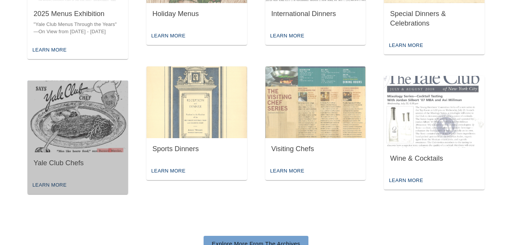
click at [61, 133] on img "button" at bounding box center [77, 116] width 101 height 72
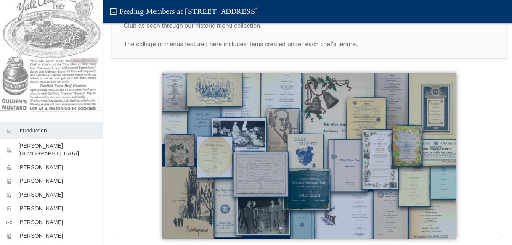
scroll to position [126, 0]
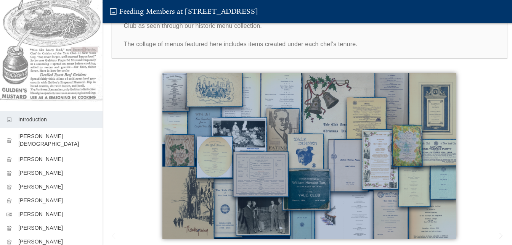
click at [45, 132] on p "[PERSON_NAME][DEMOGRAPHIC_DATA]" at bounding box center [57, 139] width 78 height 15
